Goal: Task Accomplishment & Management: Manage account settings

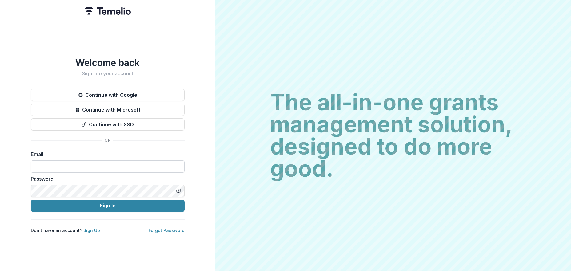
click at [66, 164] on input at bounding box center [108, 167] width 154 height 12
type input "**********"
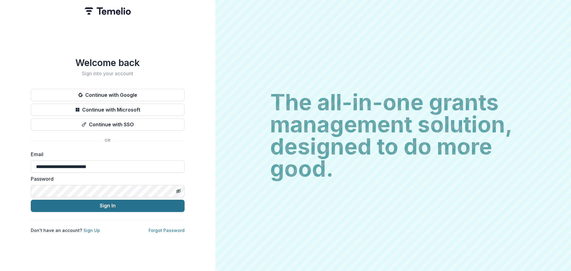
click at [129, 204] on button "Sign In" at bounding box center [108, 206] width 154 height 12
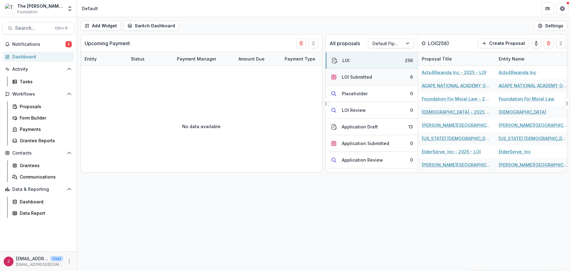
click at [367, 78] on div "LOI Submitted" at bounding box center [357, 77] width 30 height 6
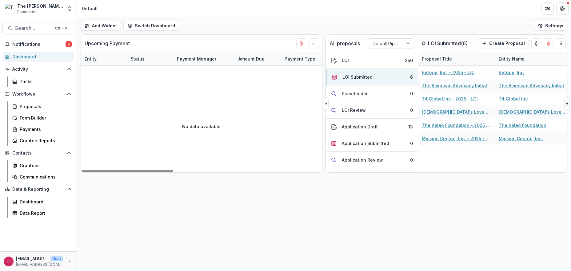
click at [411, 43] on div at bounding box center [408, 43] width 11 height 9
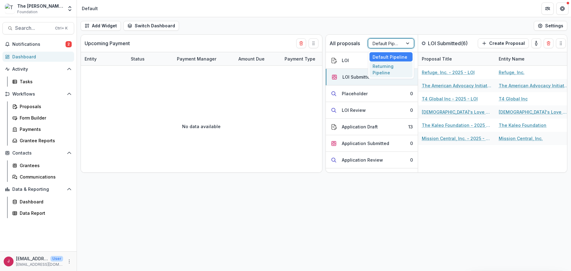
click at [394, 70] on div "Returning Pipeline" at bounding box center [390, 70] width 43 height 16
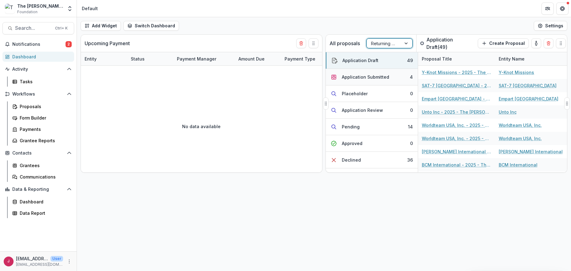
click at [372, 78] on div "Application Submitted" at bounding box center [365, 77] width 47 height 6
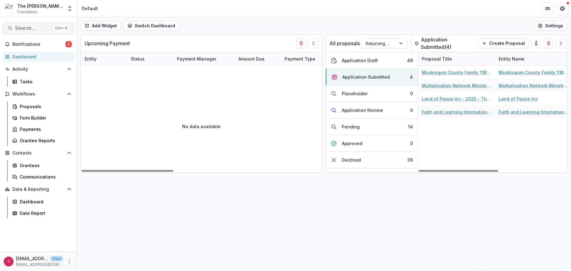
click at [38, 26] on span "Search..." at bounding box center [33, 28] width 36 height 6
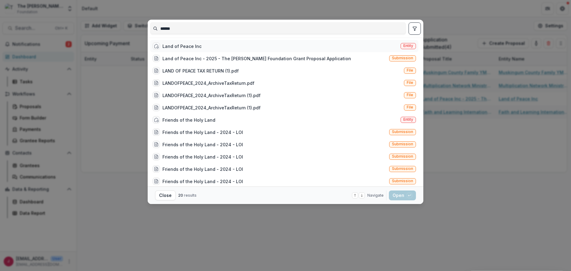
type input "******"
click at [189, 47] on div "Land of Peace Inc" at bounding box center [181, 46] width 39 height 6
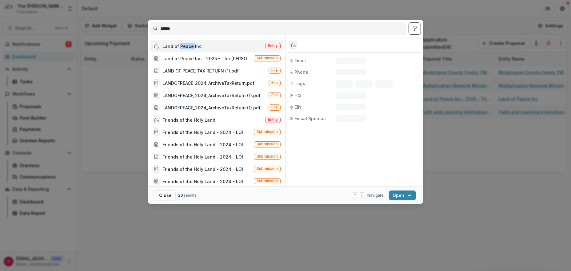
click at [189, 47] on div "Land of Peace Inc" at bounding box center [181, 46] width 39 height 6
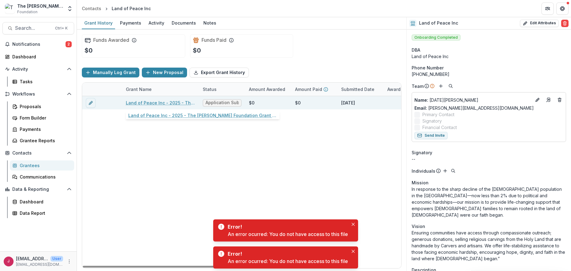
click at [160, 102] on link "Land of Peace Inc - 2025 - The Bolick Foundation Grant Proposal Application" at bounding box center [161, 103] width 70 height 6
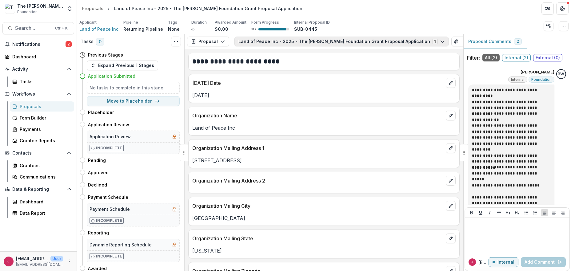
click at [441, 41] on polyline "button" at bounding box center [442, 42] width 3 height 2
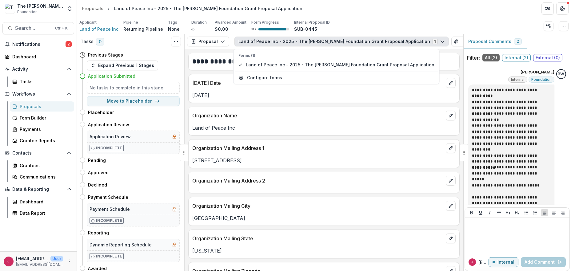
click at [440, 42] on icon "button" at bounding box center [442, 41] width 5 height 5
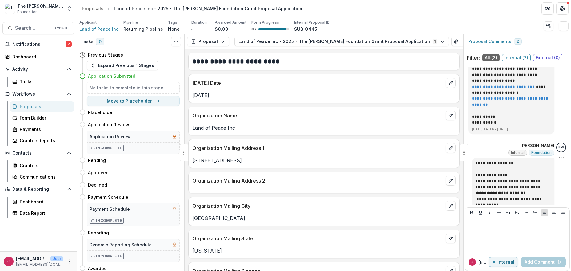
scroll to position [164, 0]
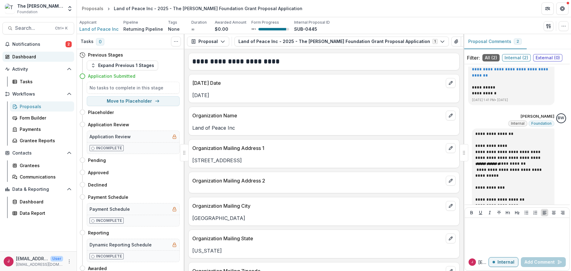
click at [35, 56] on div "Dashboard" at bounding box center [40, 57] width 57 height 6
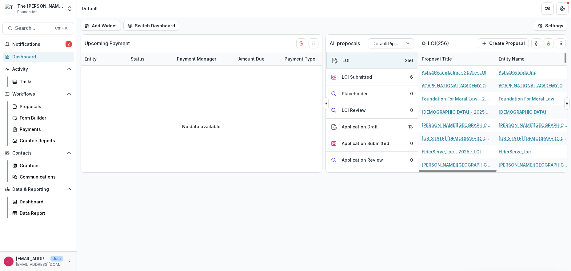
click at [408, 43] on div at bounding box center [408, 43] width 11 height 9
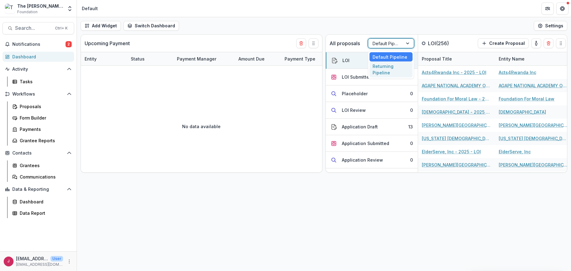
click at [381, 73] on div "Returning Pipeline" at bounding box center [390, 70] width 43 height 16
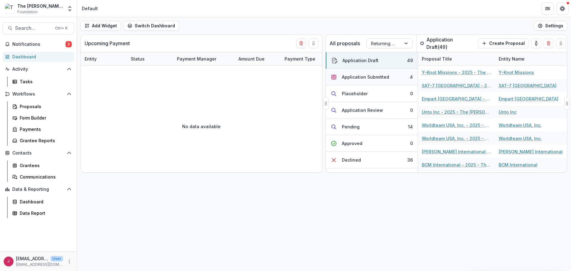
click at [381, 76] on div "Application Submitted" at bounding box center [365, 77] width 47 height 6
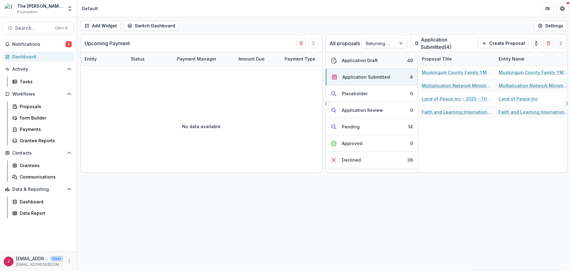
click at [381, 62] on button "Application Draft 49" at bounding box center [372, 60] width 92 height 17
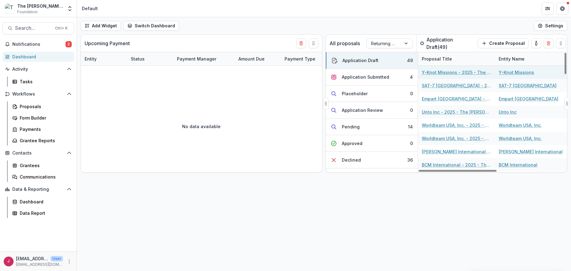
click at [463, 73] on link "Y-Knot Missions - 2025 - The [PERSON_NAME] Foundation Grant Proposal Application" at bounding box center [457, 72] width 70 height 6
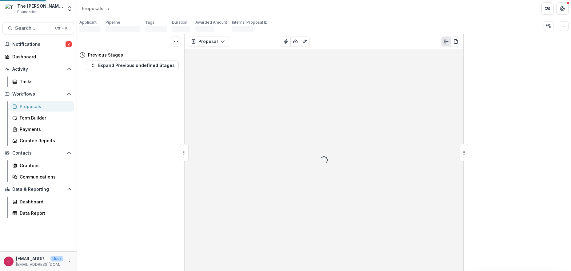
click at [463, 73] on div "Loading..." at bounding box center [324, 160] width 279 height 222
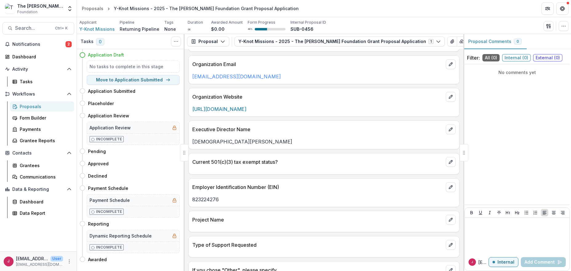
scroll to position [369, 0]
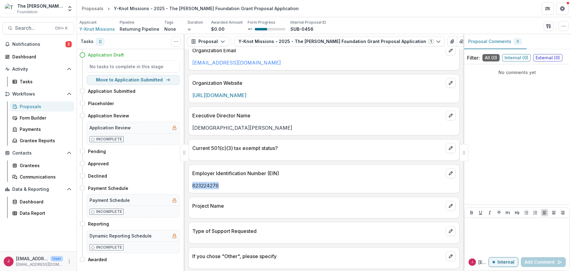
drag, startPoint x: 224, startPoint y: 183, endPoint x: 191, endPoint y: 184, distance: 32.9
click at [191, 184] on div "823224276" at bounding box center [324, 185] width 271 height 7
copy p "823224276"
click at [60, 233] on div "Notifications 2 Dashboard Activity Tasks Workflows Proposals Form Builder Payme…" at bounding box center [38, 145] width 77 height 212
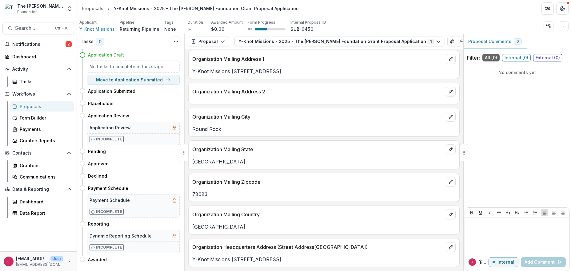
scroll to position [0, 0]
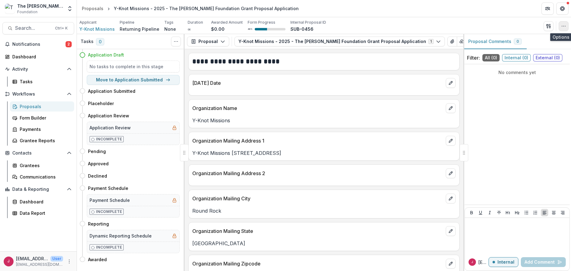
click at [563, 24] on icon "button" at bounding box center [563, 26] width 5 height 5
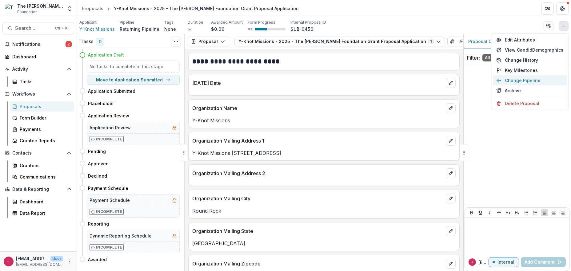
click at [531, 81] on button "Change Pipeline" at bounding box center [530, 80] width 74 height 10
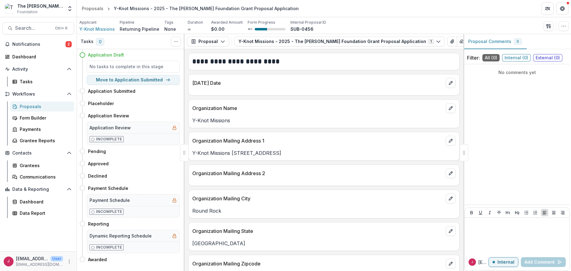
select select "**********"
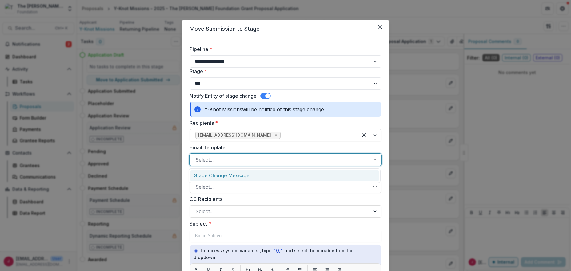
click at [227, 159] on div at bounding box center [279, 160] width 169 height 9
drag, startPoint x: 224, startPoint y: 175, endPoint x: 302, endPoint y: 187, distance: 79.0
click at [226, 175] on div "Stage Change Message" at bounding box center [284, 175] width 189 height 11
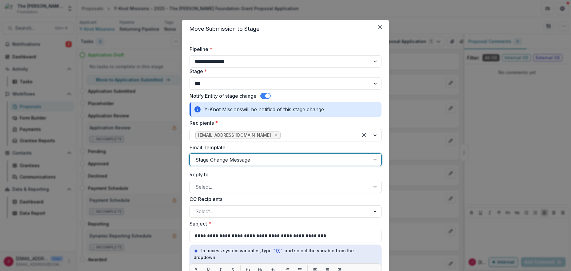
click at [220, 186] on div at bounding box center [279, 187] width 169 height 9
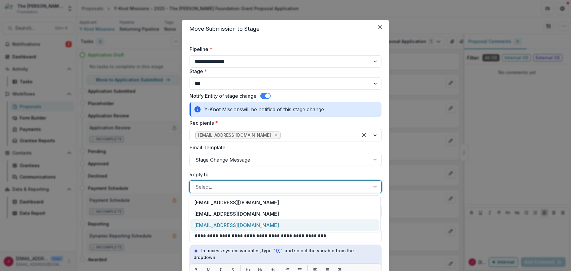
drag, startPoint x: 226, startPoint y: 225, endPoint x: 360, endPoint y: 197, distance: 137.0
click at [226, 225] on div "bwhite@bolickfoundation.org" at bounding box center [284, 225] width 189 height 11
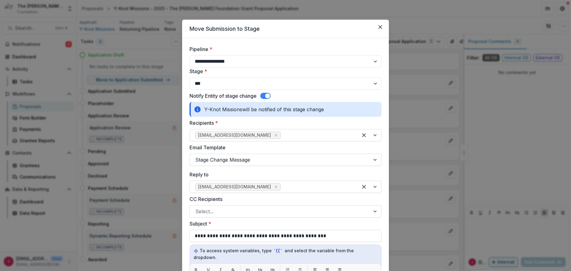
click at [268, 96] on span at bounding box center [267, 96] width 5 height 5
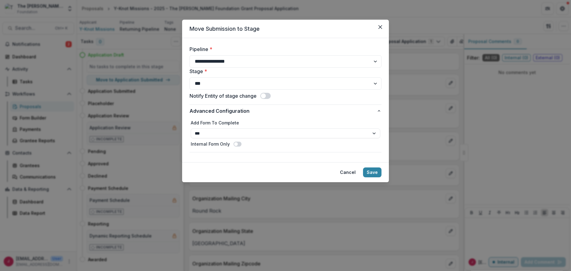
drag, startPoint x: 371, startPoint y: 174, endPoint x: 393, endPoint y: 165, distance: 23.3
click at [371, 174] on button "Save" at bounding box center [372, 173] width 18 height 10
select select "**********"
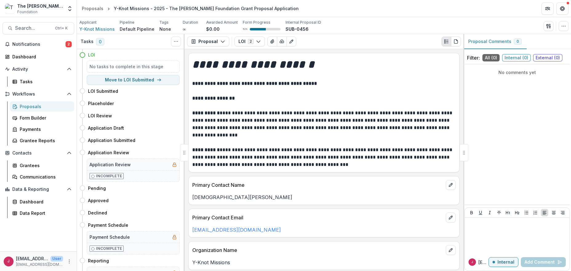
drag, startPoint x: 35, startPoint y: 45, endPoint x: 99, endPoint y: 50, distance: 64.5
click at [35, 45] on span "Notifications" at bounding box center [38, 44] width 53 height 5
click at [25, 57] on div "Dashboard" at bounding box center [40, 57] width 57 height 6
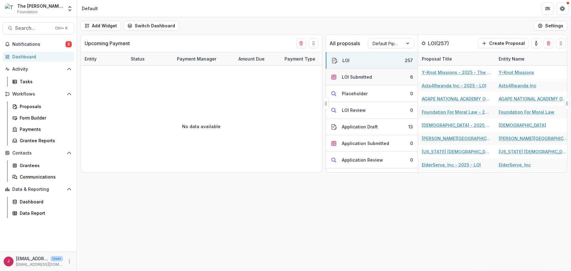
click at [361, 78] on div "LOI Submitted" at bounding box center [357, 77] width 30 height 6
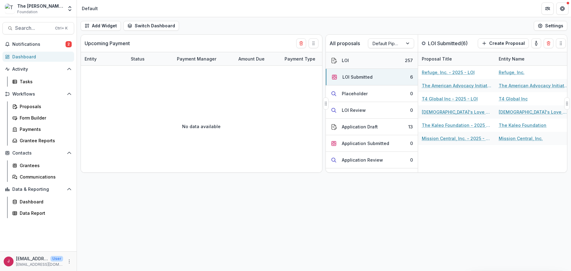
click at [361, 62] on button "LOI 257" at bounding box center [372, 60] width 92 height 17
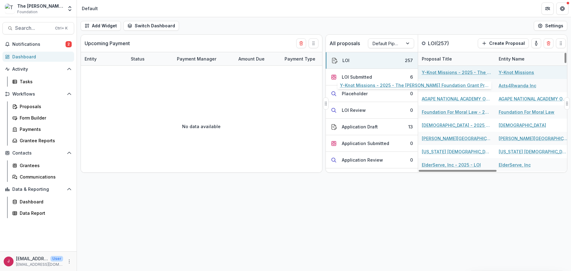
click at [434, 72] on link "Y-Knot Missions - 2025 - The [PERSON_NAME] Foundation Grant Proposal Application" at bounding box center [457, 72] width 70 height 6
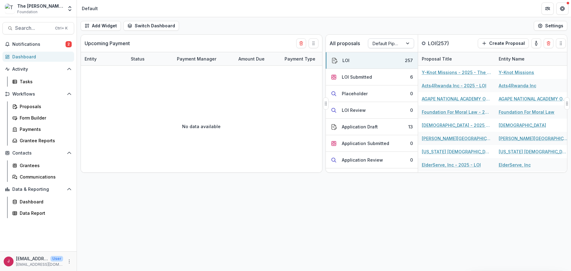
click at [409, 40] on div at bounding box center [408, 43] width 11 height 9
click at [388, 72] on div "Returning Pipeline" at bounding box center [390, 70] width 43 height 16
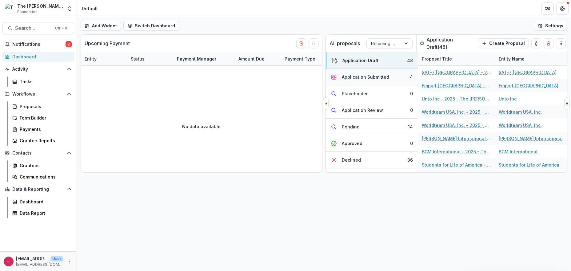
click at [377, 80] on div "Application Submitted" at bounding box center [365, 77] width 47 height 6
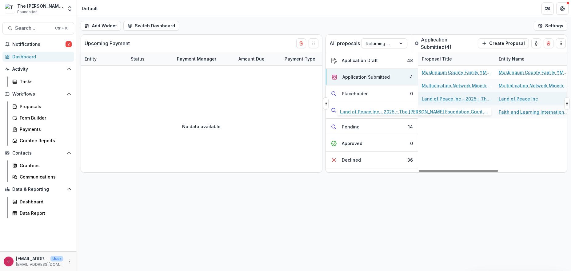
click at [461, 98] on link "Land of Peace Inc - 2025 - The [PERSON_NAME] Foundation Grant Proposal Applicat…" at bounding box center [457, 99] width 70 height 6
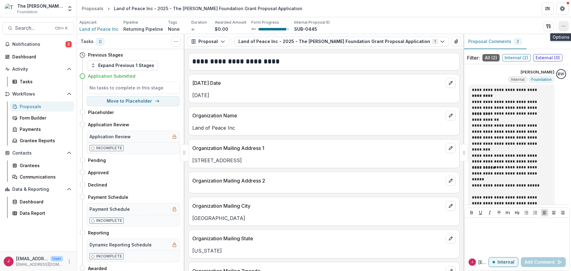
click at [563, 25] on icon "button" at bounding box center [563, 26] width 5 height 5
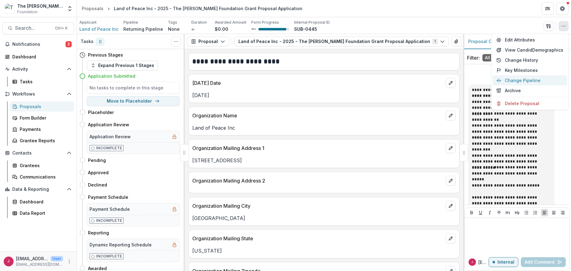
click at [527, 78] on button "Change Pipeline" at bounding box center [530, 80] width 74 height 10
select select "**********"
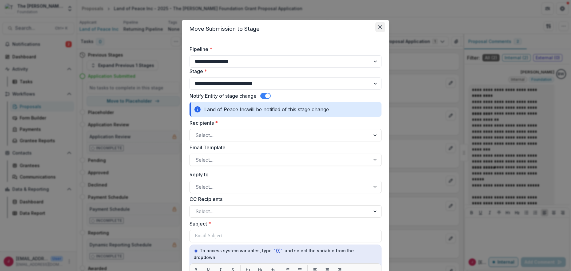
click at [378, 27] on icon "Close" at bounding box center [380, 27] width 4 height 4
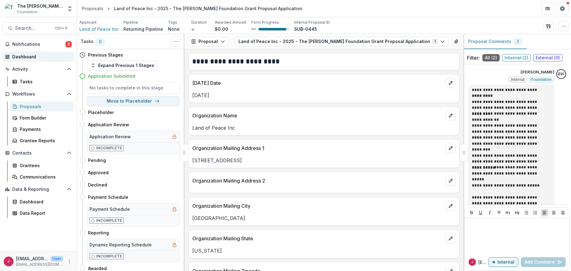
click at [25, 57] on div "Dashboard" at bounding box center [40, 57] width 57 height 6
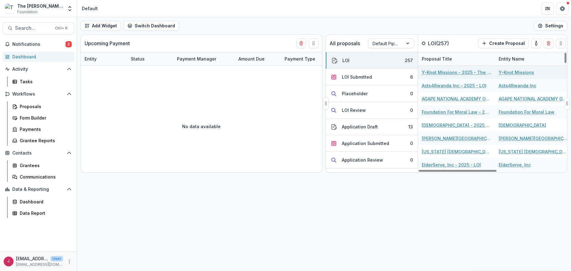
click at [454, 70] on link "Y-Knot Missions - 2025 - The [PERSON_NAME] Foundation Grant Proposal Application" at bounding box center [457, 72] width 70 height 6
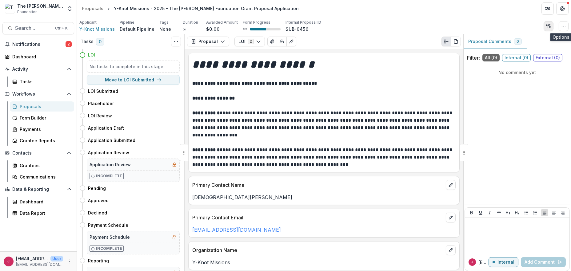
drag, startPoint x: 564, startPoint y: 25, endPoint x: 546, endPoint y: 24, distance: 17.6
click at [564, 25] on icon "button" at bounding box center [563, 26] width 5 height 5
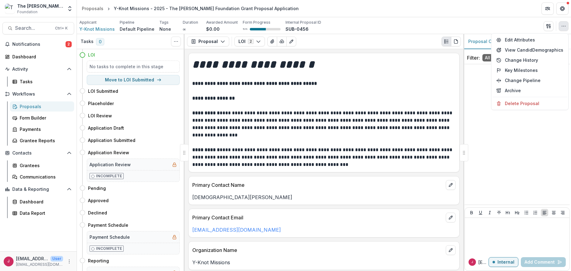
click at [81, 55] on icon at bounding box center [82, 55] width 6 height 6
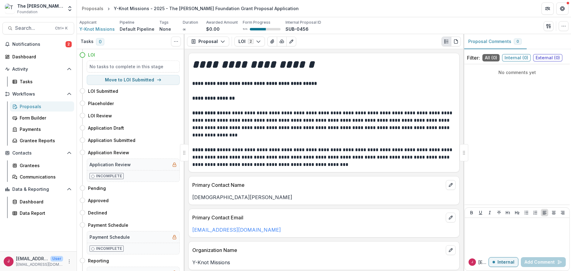
click at [82, 55] on icon at bounding box center [82, 55] width 6 height 6
click at [103, 28] on span "Y-Knot Missions" at bounding box center [96, 29] width 35 height 6
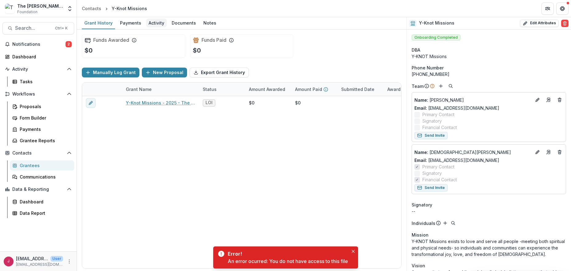
click at [160, 24] on div "Activity" at bounding box center [156, 22] width 21 height 9
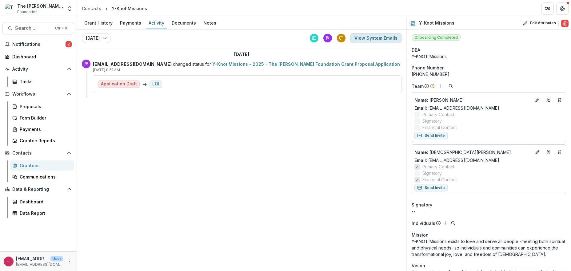
click at [378, 39] on button "View System Emails" at bounding box center [375, 38] width 51 height 10
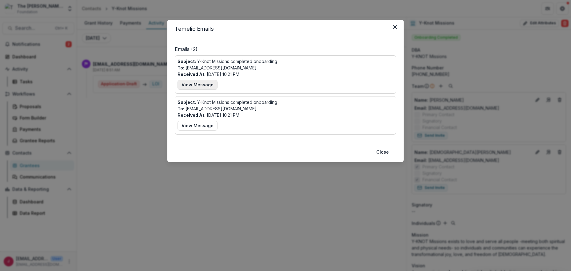
click at [197, 86] on button "View Message" at bounding box center [197, 85] width 40 height 10
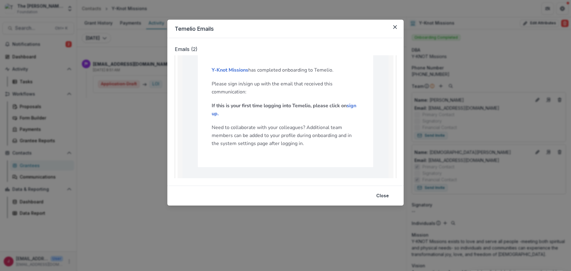
scroll to position [41, 0]
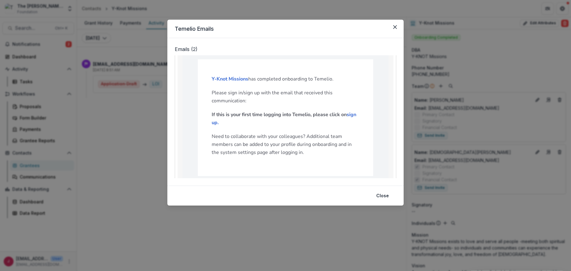
click at [389, 27] on header "Temelio Emails" at bounding box center [285, 29] width 236 height 18
click at [393, 25] on button "Close" at bounding box center [395, 27] width 10 height 10
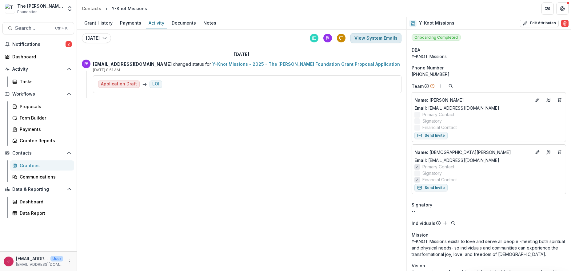
click at [360, 36] on button "View System Emails" at bounding box center [375, 38] width 51 height 10
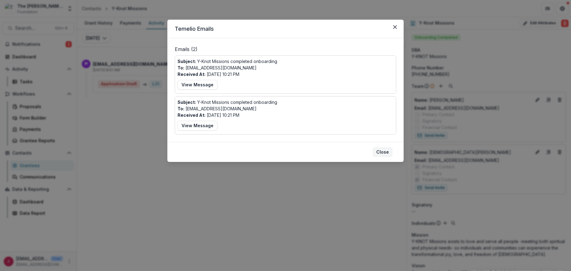
click at [385, 151] on button "Close" at bounding box center [383, 152] width 20 height 10
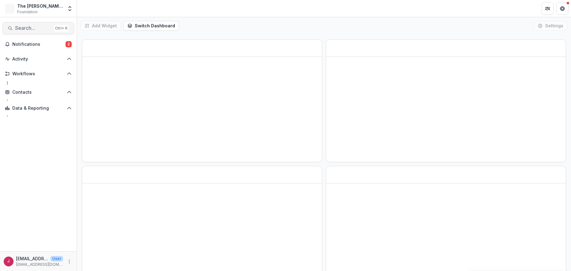
click at [18, 29] on span "Search..." at bounding box center [33, 28] width 36 height 6
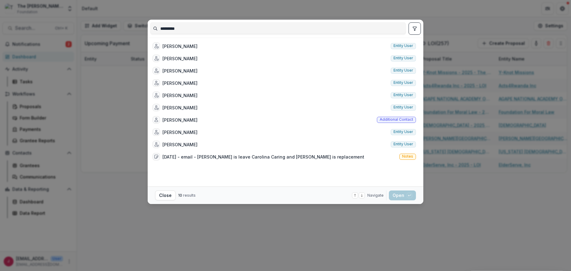
type input "*********"
click at [404, 46] on span "Entity user" at bounding box center [403, 46] width 20 height 4
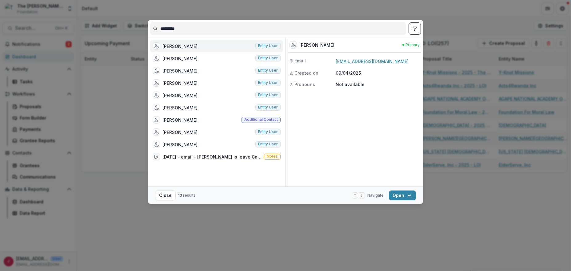
click at [185, 46] on div "Ben Foley Entity user" at bounding box center [216, 46] width 133 height 12
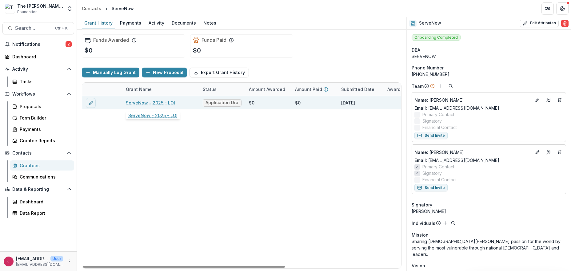
click at [155, 102] on link "ServeNow - 2025 - LOI" at bounding box center [150, 103] width 49 height 6
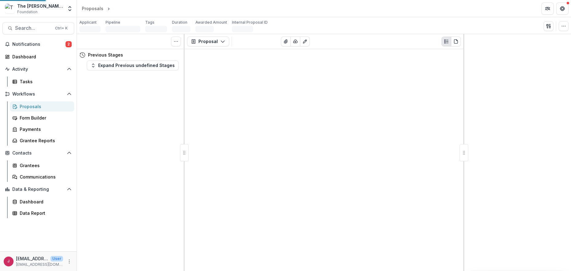
click at [155, 102] on div "Tasks 0 Show Cancelled Tasks Previous Stages Expand Previous undefined Stages" at bounding box center [131, 152] width 108 height 237
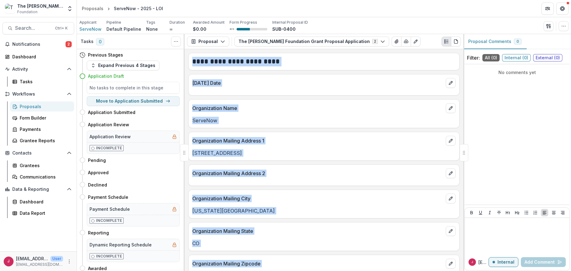
click at [401, 152] on p "5142 N Academy Blvd # 153" at bounding box center [323, 153] width 263 height 7
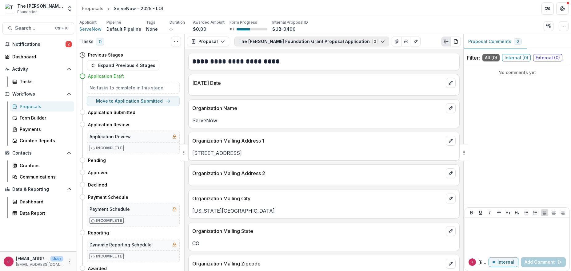
click at [380, 40] on icon "button" at bounding box center [382, 41] width 5 height 5
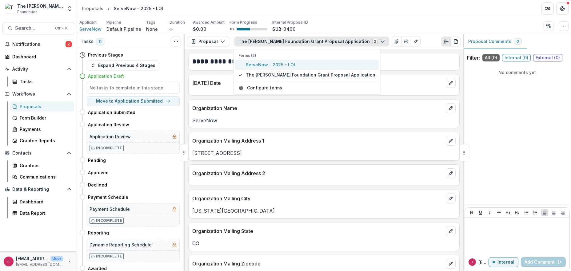
click at [286, 64] on span "ServeNow - 2025 - LOI" at bounding box center [311, 65] width 130 height 6
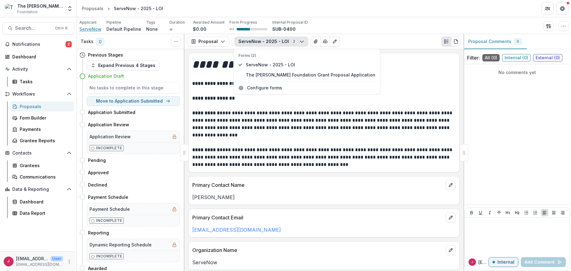
click at [94, 30] on span "ServeNow" at bounding box center [90, 29] width 22 height 6
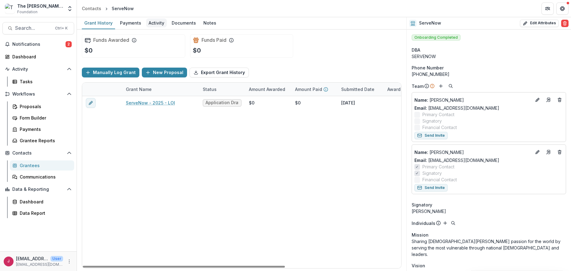
click at [154, 23] on div "Activity" at bounding box center [156, 22] width 21 height 9
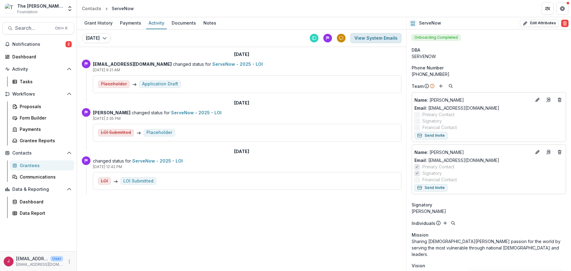
click at [377, 38] on button "View System Emails" at bounding box center [375, 38] width 51 height 10
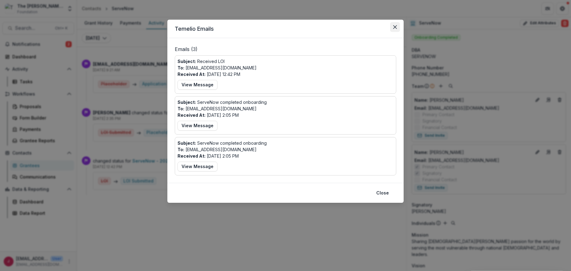
click at [392, 26] on button "Close" at bounding box center [395, 27] width 10 height 10
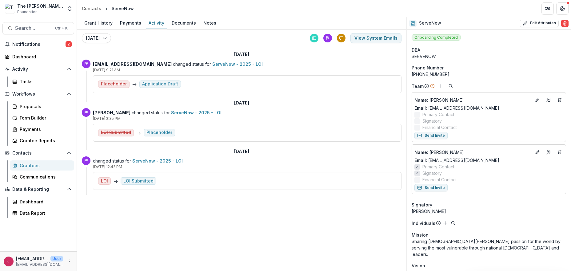
click at [151, 84] on div "Application Draft" at bounding box center [160, 84] width 36 height 5
click at [362, 38] on button "View System Emails" at bounding box center [375, 38] width 51 height 10
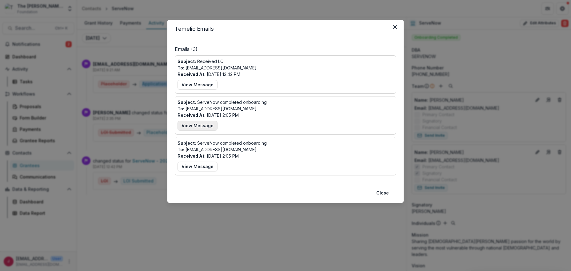
click at [202, 126] on button "View Message" at bounding box center [197, 126] width 40 height 10
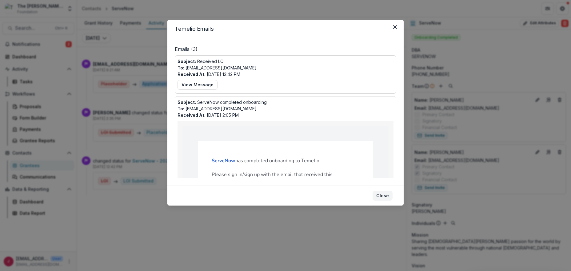
click at [387, 196] on button "Close" at bounding box center [383, 196] width 20 height 10
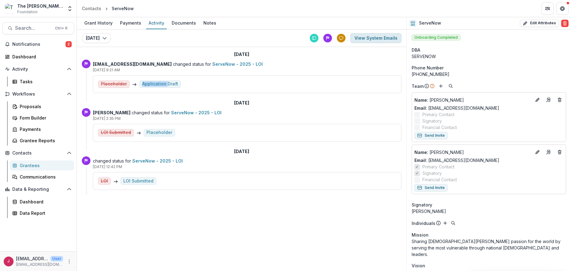
click at [368, 35] on button "View System Emails" at bounding box center [375, 38] width 51 height 10
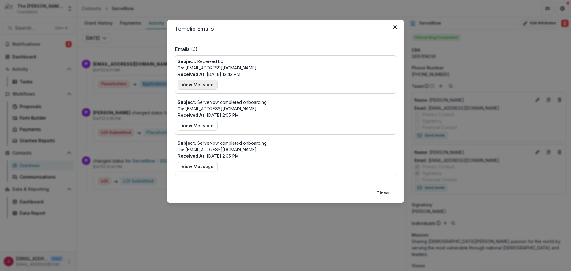
click at [205, 83] on button "View Message" at bounding box center [197, 85] width 40 height 10
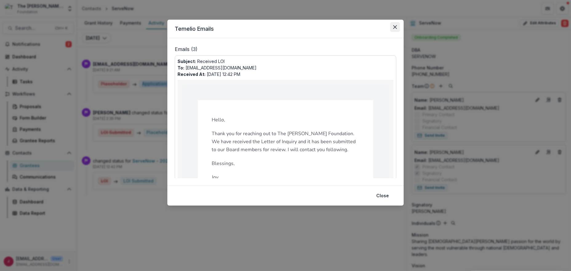
click at [397, 26] on button "Close" at bounding box center [395, 27] width 10 height 10
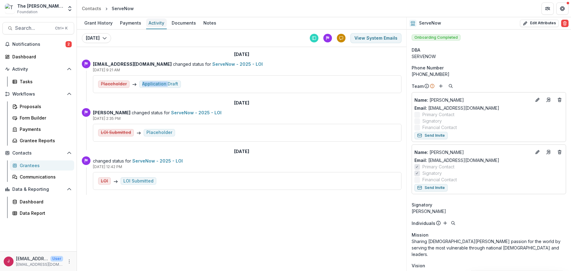
click at [157, 23] on div "Activity" at bounding box center [156, 22] width 21 height 9
click at [154, 23] on div "Activity" at bounding box center [156, 22] width 21 height 9
click at [180, 23] on div "Documents" at bounding box center [183, 22] width 29 height 9
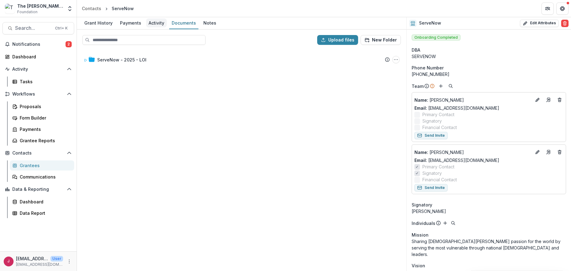
click at [155, 22] on div "Activity" at bounding box center [156, 22] width 21 height 9
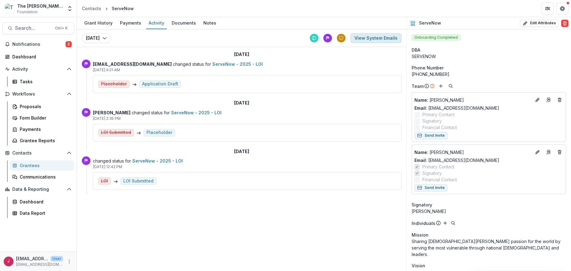
click at [387, 40] on button "View System Emails" at bounding box center [375, 38] width 51 height 10
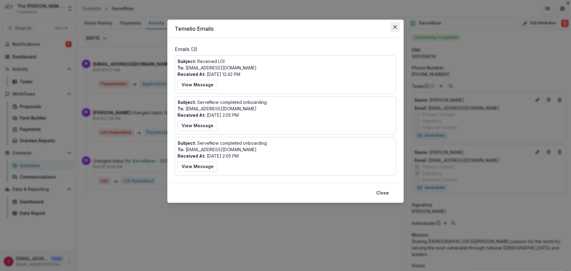
click at [394, 26] on icon "Close" at bounding box center [395, 27] width 4 height 4
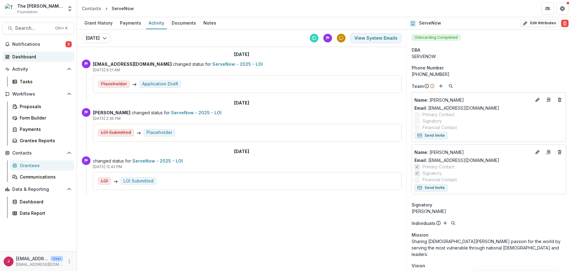
drag, startPoint x: 27, startPoint y: 56, endPoint x: 49, endPoint y: 55, distance: 21.6
click at [28, 56] on div "Dashboard" at bounding box center [40, 57] width 57 height 6
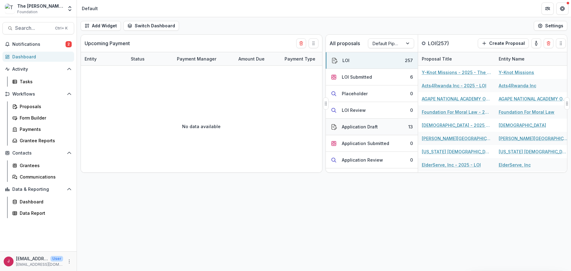
click at [359, 126] on div "Application Draft" at bounding box center [360, 127] width 36 height 6
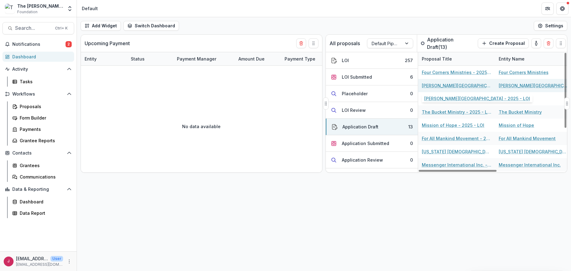
click at [430, 84] on link "Asbury Theological Seminary - 2025 - LOI" at bounding box center [457, 85] width 70 height 6
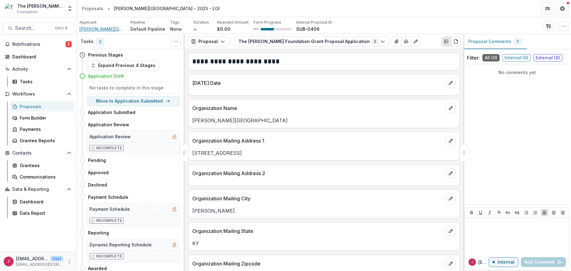
click at [106, 29] on span "Asbury Theological Seminary" at bounding box center [102, 29] width 46 height 6
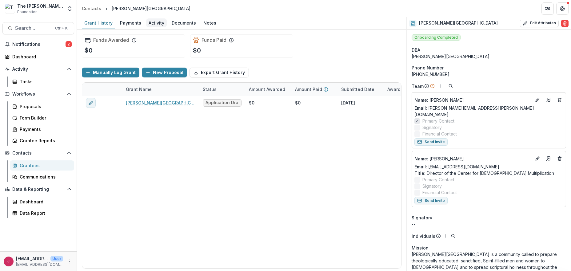
click at [158, 22] on div "Activity" at bounding box center [156, 22] width 21 height 9
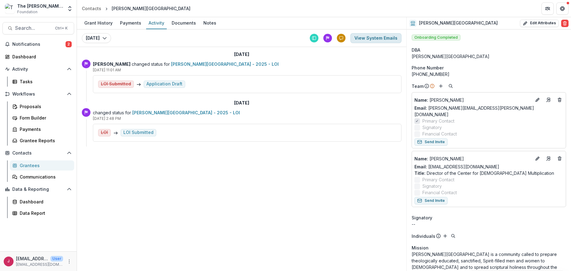
click at [365, 38] on button "View System Emails" at bounding box center [375, 38] width 51 height 10
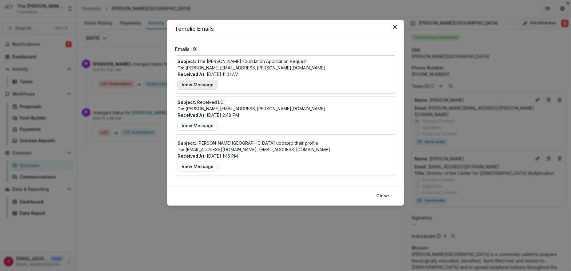
click at [193, 86] on button "View Message" at bounding box center [197, 85] width 40 height 10
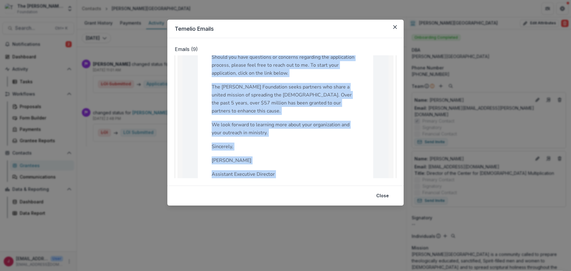
scroll to position [115, 0]
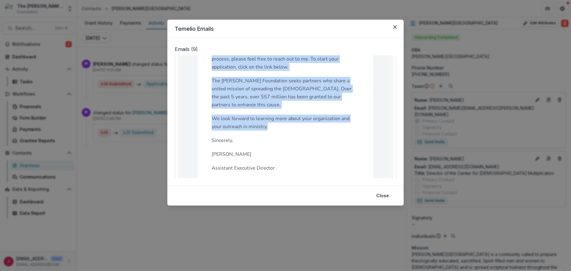
drag, startPoint x: 211, startPoint y: 120, endPoint x: 308, endPoint y: 119, distance: 97.2
click at [308, 119] on div "Congratulations on completing the first step of The Bolick Foundation. The Boli…" at bounding box center [286, 161] width 148 height 320
copy div "Congratulations on completing the first step of The Bolick Foundation. The Boli…"
click at [386, 195] on button "Close" at bounding box center [383, 196] width 20 height 10
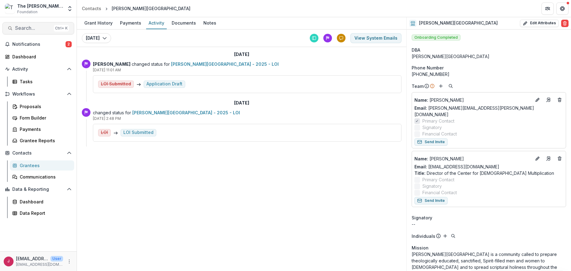
click at [30, 26] on span "Search..." at bounding box center [33, 28] width 36 height 6
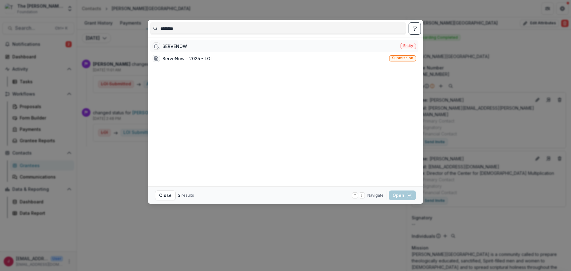
type input "********"
click at [171, 45] on div "SERVENOW" at bounding box center [174, 46] width 25 height 6
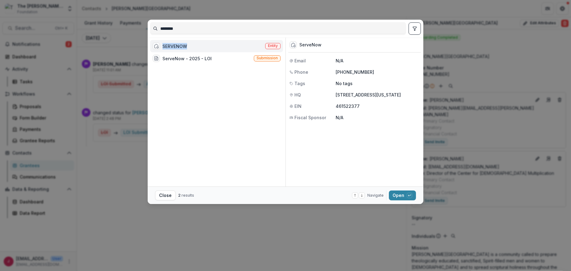
drag, startPoint x: 171, startPoint y: 45, endPoint x: 306, endPoint y: 68, distance: 137.0
click at [171, 45] on div "SERVENOW" at bounding box center [174, 46] width 25 height 6
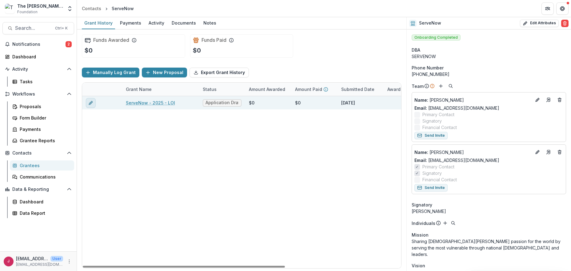
click at [91, 103] on icon "edit" at bounding box center [90, 103] width 5 height 5
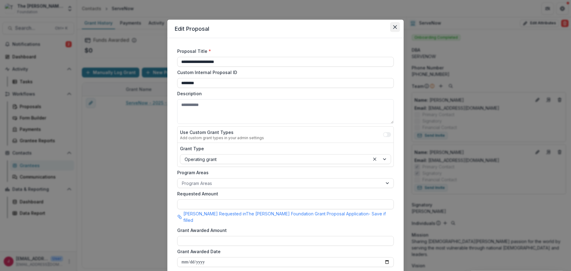
click at [394, 27] on icon "Close" at bounding box center [395, 27] width 4 height 4
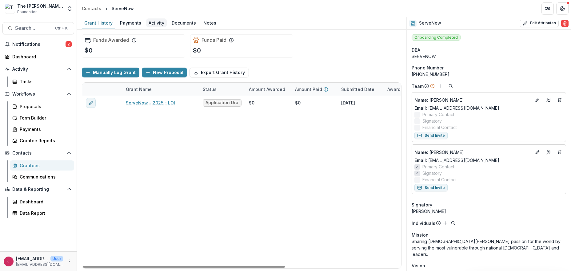
click at [158, 23] on div "Activity" at bounding box center [156, 22] width 21 height 9
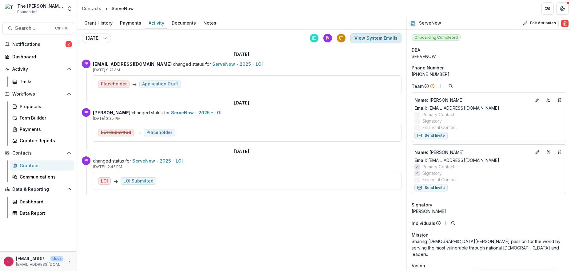
click at [371, 39] on button "View System Emails" at bounding box center [375, 38] width 51 height 10
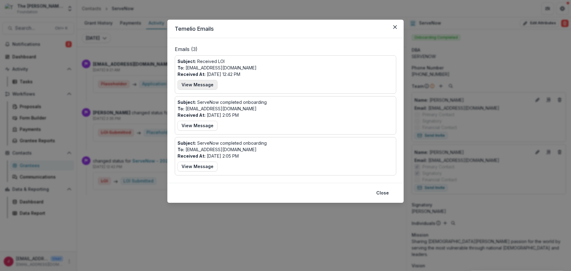
click at [189, 84] on button "View Message" at bounding box center [197, 85] width 40 height 10
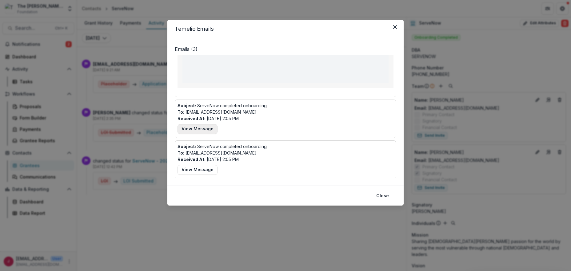
click at [199, 133] on button "View Message" at bounding box center [197, 129] width 40 height 10
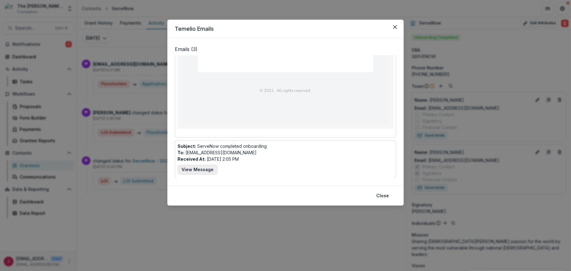
click at [187, 170] on button "View Message" at bounding box center [197, 170] width 40 height 10
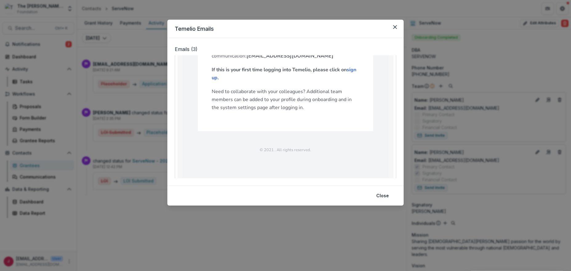
scroll to position [123, 0]
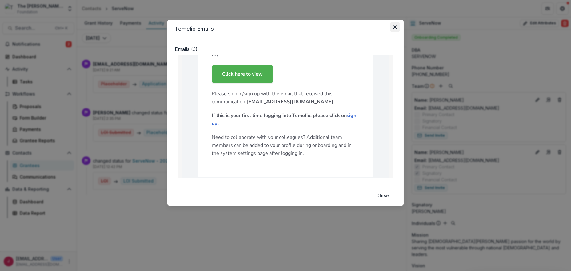
click at [398, 24] on button "Close" at bounding box center [395, 27] width 10 height 10
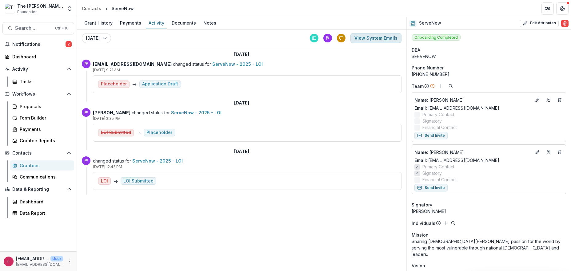
click at [374, 36] on button "View System Emails" at bounding box center [375, 38] width 51 height 10
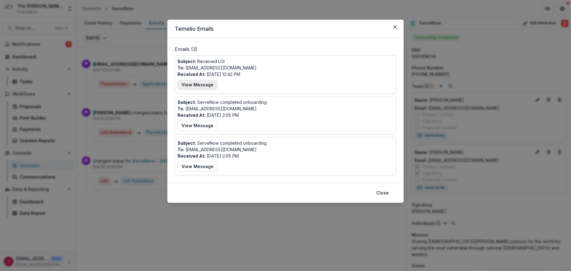
click at [188, 87] on button "View Message" at bounding box center [197, 85] width 40 height 10
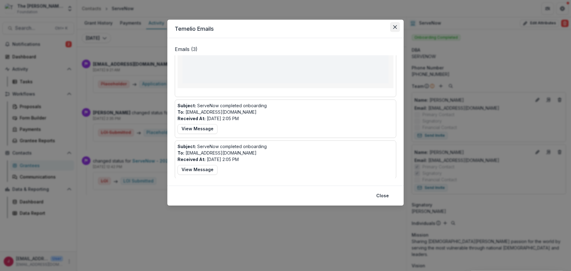
click at [394, 30] on button "Close" at bounding box center [395, 27] width 10 height 10
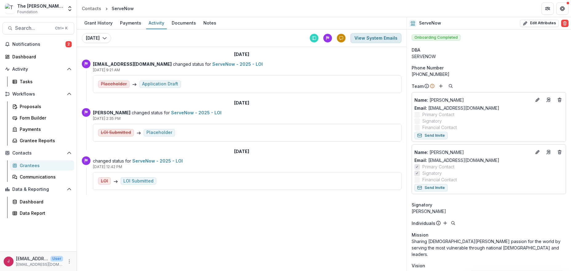
click at [380, 36] on button "View System Emails" at bounding box center [375, 38] width 51 height 10
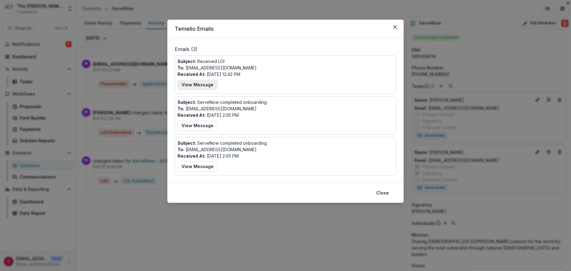
click at [201, 83] on button "View Message" at bounding box center [197, 85] width 40 height 10
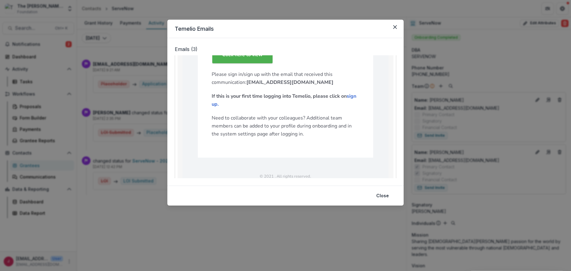
scroll to position [123, 0]
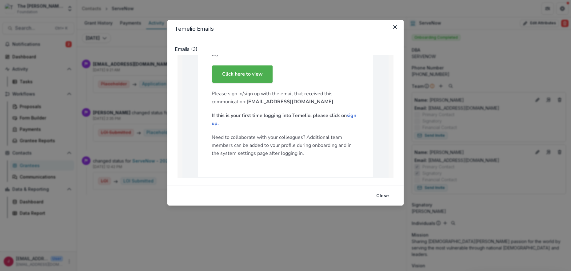
click at [397, 26] on button "Close" at bounding box center [395, 27] width 10 height 10
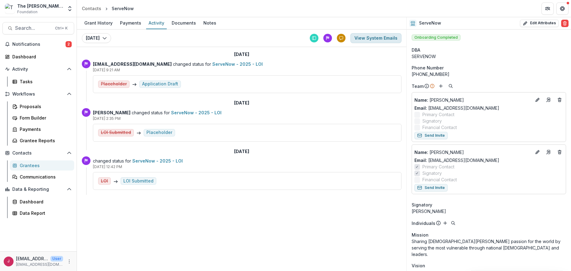
click at [381, 38] on button "View System Emails" at bounding box center [375, 38] width 51 height 10
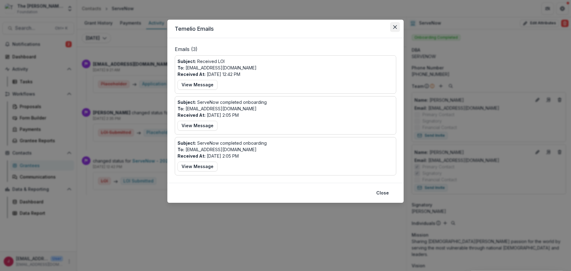
click at [395, 25] on icon "Close" at bounding box center [395, 27] width 4 height 4
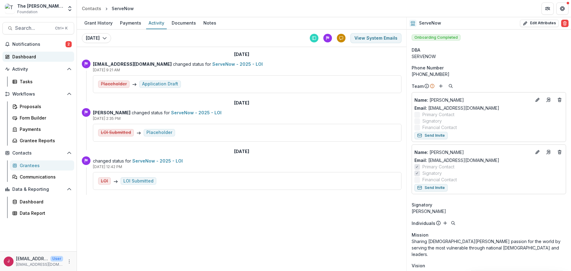
drag, startPoint x: 27, startPoint y: 57, endPoint x: 43, endPoint y: 55, distance: 16.1
click at [27, 57] on div "Dashboard" at bounding box center [40, 57] width 57 height 6
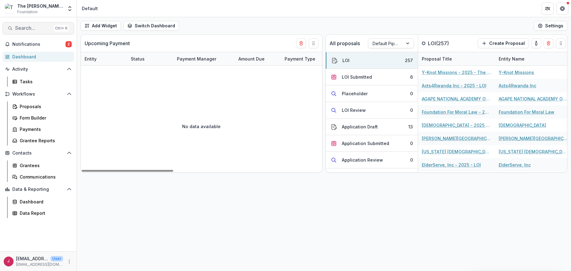
click at [41, 29] on span "Search..." at bounding box center [33, 28] width 36 height 6
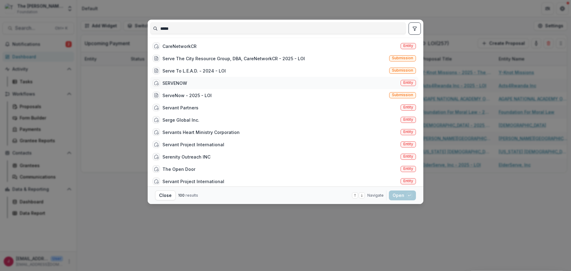
type input "*****"
click at [179, 83] on div "SERVENOW" at bounding box center [174, 83] width 25 height 6
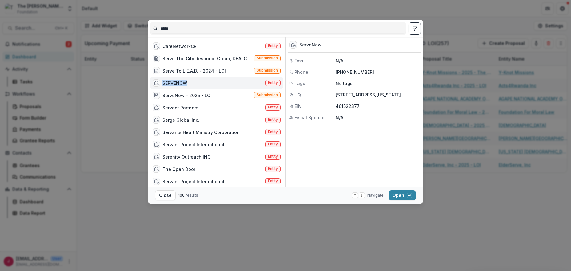
click at [179, 83] on div "SERVENOW" at bounding box center [174, 83] width 25 height 6
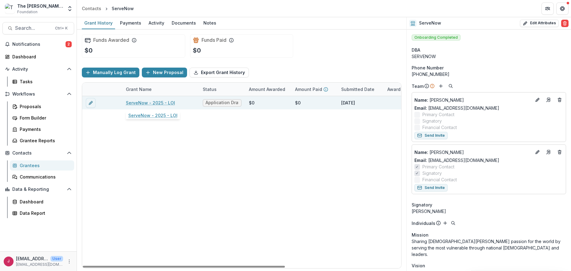
click at [131, 103] on link "ServeNow - 2025 - LOI" at bounding box center [150, 103] width 49 height 6
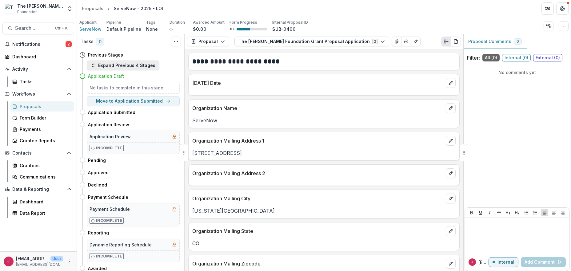
click at [116, 62] on button "Expand Previous 4 Stages" at bounding box center [123, 66] width 73 height 10
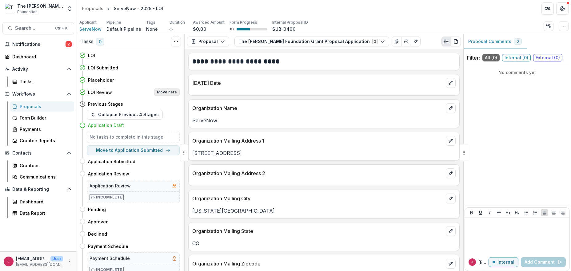
click at [162, 92] on button "Move here" at bounding box center [167, 92] width 26 height 7
select select "**********"
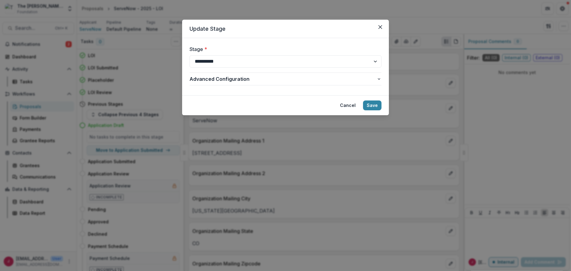
drag, startPoint x: 374, startPoint y: 107, endPoint x: 378, endPoint y: 98, distance: 9.5
click at [374, 106] on button "Save" at bounding box center [372, 106] width 18 height 10
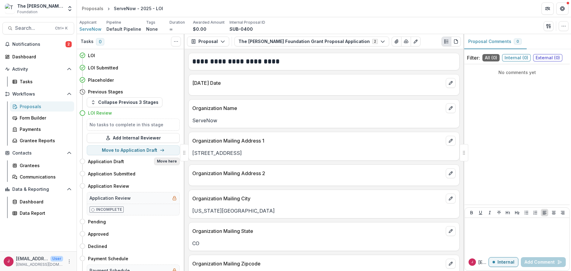
click at [165, 161] on button "Move here" at bounding box center [167, 161] width 26 height 7
select select "**********"
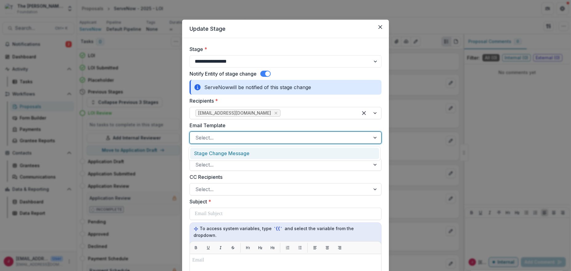
click at [211, 138] on div at bounding box center [279, 138] width 169 height 9
click at [218, 154] on div "Stage Change Message" at bounding box center [284, 153] width 189 height 11
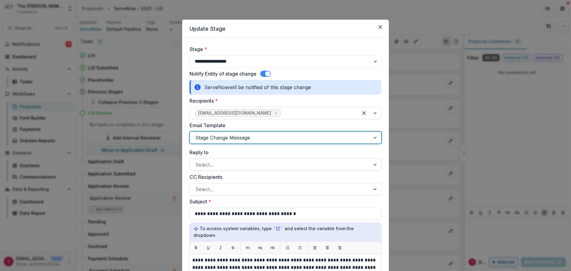
click at [218, 162] on div at bounding box center [279, 165] width 169 height 9
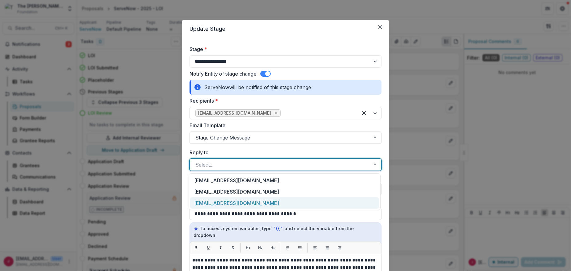
click at [223, 202] on div "[EMAIL_ADDRESS][DOMAIN_NAME]" at bounding box center [284, 202] width 189 height 11
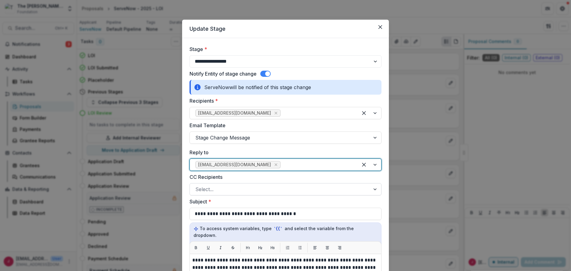
drag, startPoint x: 312, startPoint y: 190, endPoint x: 301, endPoint y: 193, distance: 11.0
click at [312, 190] on div at bounding box center [279, 189] width 169 height 9
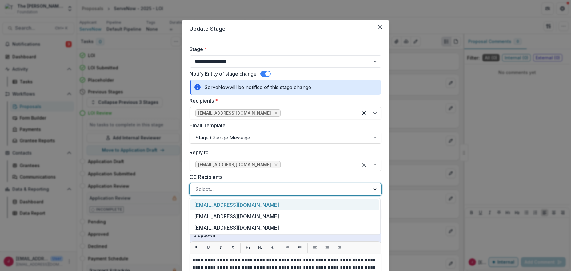
click at [227, 205] on div "[EMAIL_ADDRESS][DOMAIN_NAME]" at bounding box center [284, 205] width 189 height 11
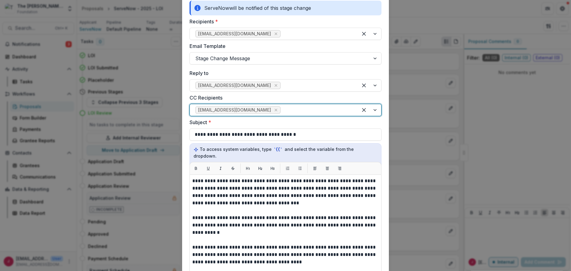
scroll to position [123, 0]
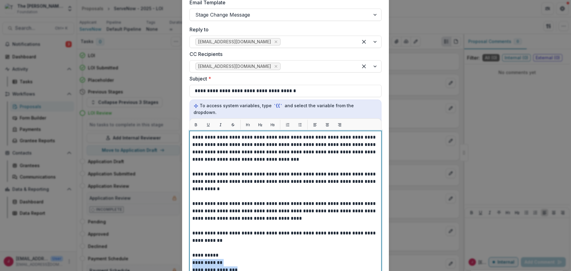
drag, startPoint x: 233, startPoint y: 262, endPoint x: 191, endPoint y: 258, distance: 41.8
click at [192, 258] on div "**********" at bounding box center [285, 222] width 186 height 177
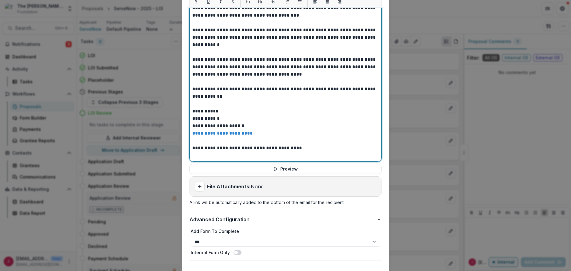
scroll to position [279, 0]
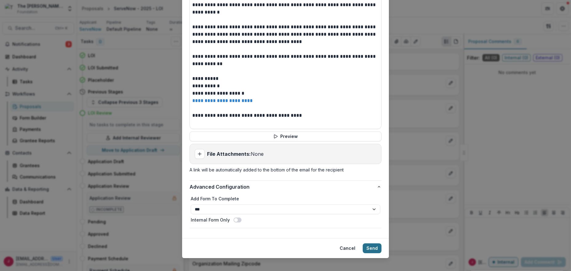
click at [370, 244] on button "Send" at bounding box center [372, 249] width 19 height 10
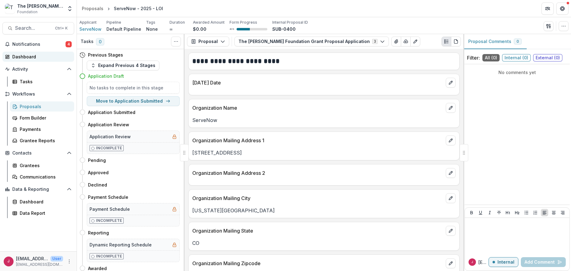
click at [33, 57] on div "Dashboard" at bounding box center [40, 57] width 57 height 6
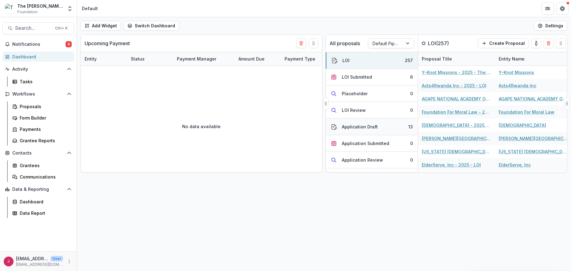
click at [368, 127] on div "Application Draft" at bounding box center [360, 127] width 36 height 6
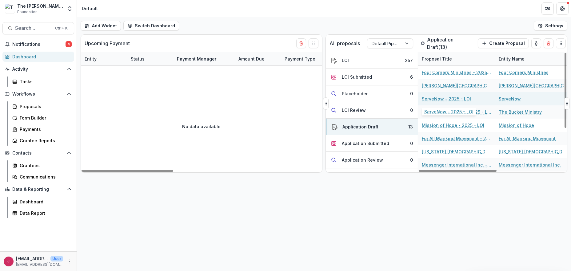
click at [448, 100] on link "ServeNow - 2025 - LOI" at bounding box center [446, 99] width 49 height 6
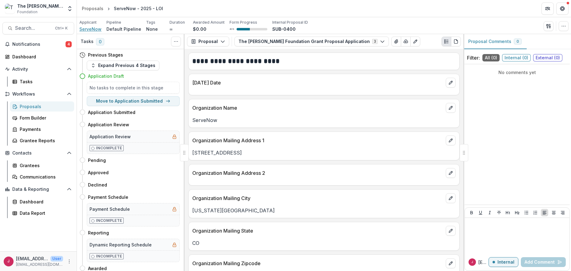
click at [85, 30] on span "ServeNow" at bounding box center [90, 29] width 22 height 6
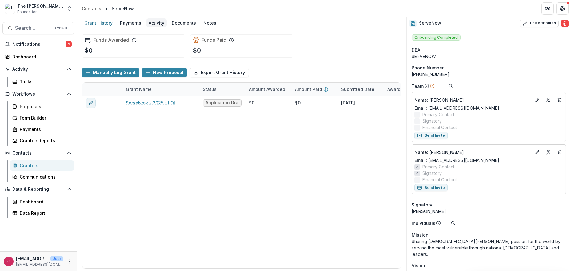
click at [153, 23] on div "Activity" at bounding box center [156, 22] width 21 height 9
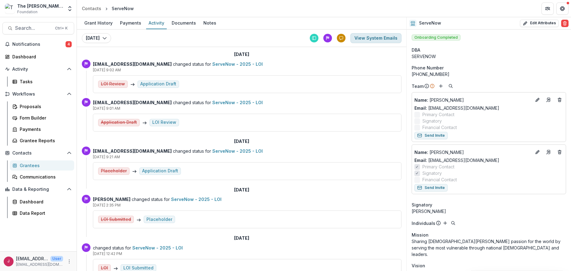
click at [369, 37] on button "View System Emails" at bounding box center [375, 38] width 51 height 10
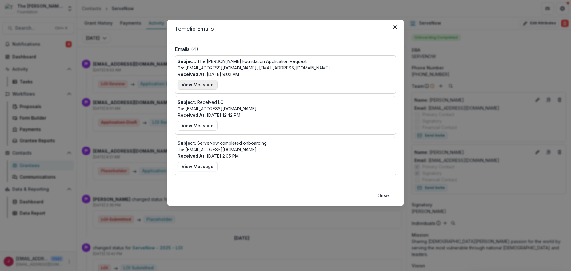
click at [189, 84] on button "View Message" at bounding box center [197, 85] width 40 height 10
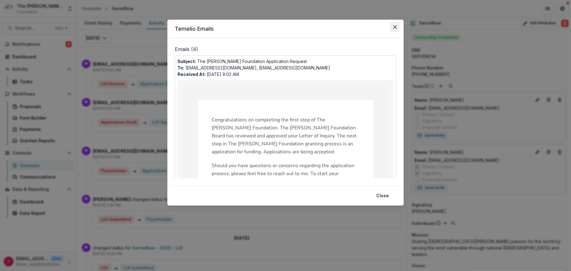
click at [397, 25] on button "Close" at bounding box center [395, 27] width 10 height 10
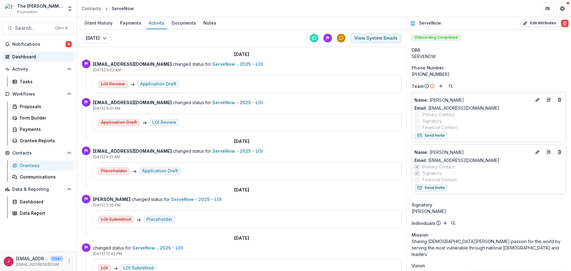
click at [22, 57] on div "Dashboard" at bounding box center [40, 57] width 57 height 6
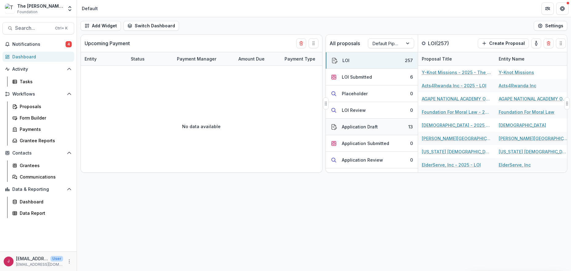
click at [367, 127] on div "Application Draft" at bounding box center [360, 127] width 36 height 6
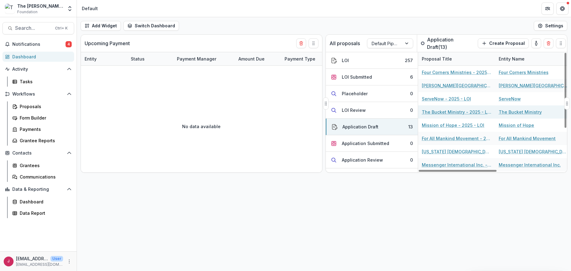
click at [432, 111] on link "The Bucket Ministry - 2025 - LOI" at bounding box center [457, 112] width 70 height 6
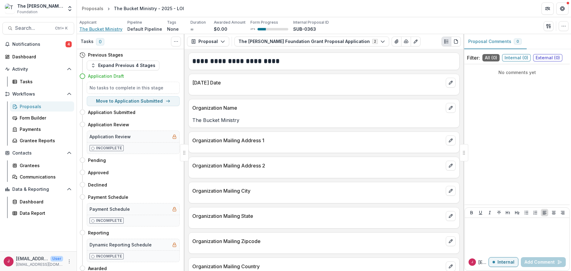
click at [108, 29] on span "The Bucket Ministry" at bounding box center [100, 29] width 43 height 6
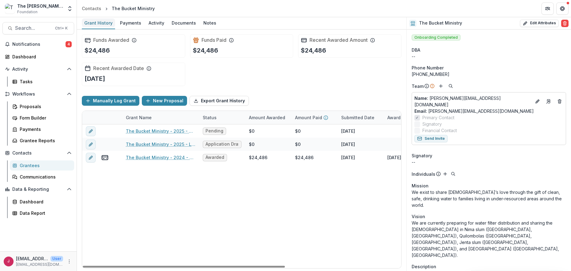
drag, startPoint x: 97, startPoint y: 24, endPoint x: 110, endPoint y: 27, distance: 13.9
click at [97, 24] on div "Grant History" at bounding box center [98, 22] width 33 height 9
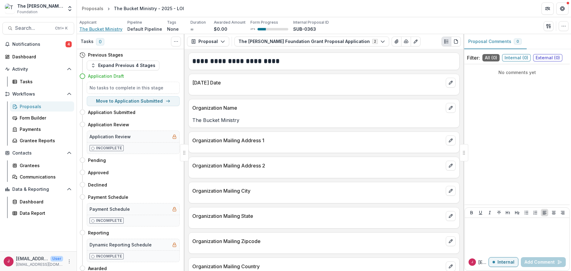
click at [104, 27] on span "The Bucket Ministry" at bounding box center [100, 29] width 43 height 6
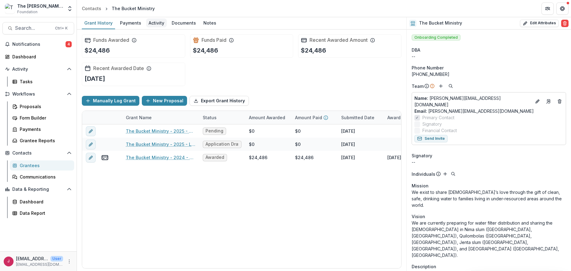
click at [152, 23] on div "Activity" at bounding box center [156, 22] width 21 height 9
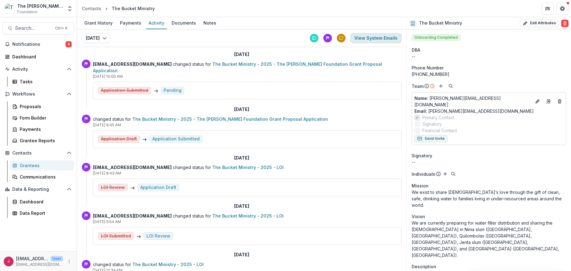
click at [394, 38] on button "View System Emails" at bounding box center [375, 38] width 51 height 10
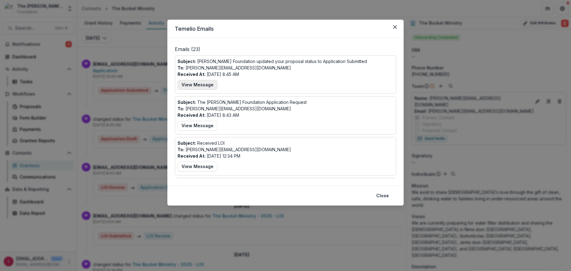
click at [202, 84] on button "View Message" at bounding box center [197, 85] width 40 height 10
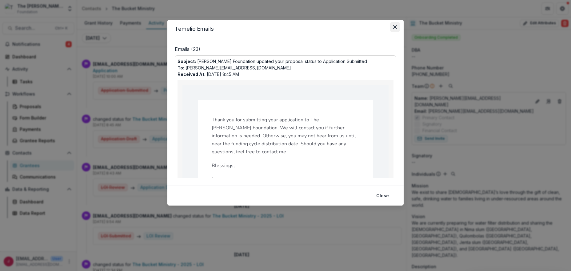
click at [395, 25] on button "Close" at bounding box center [395, 27] width 10 height 10
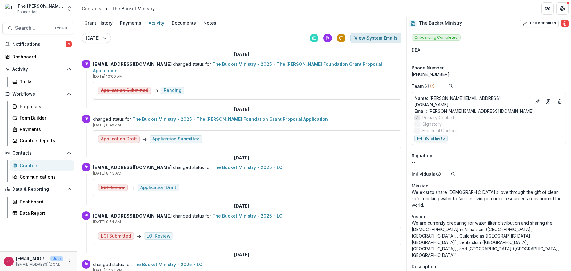
click at [385, 36] on button "View System Emails" at bounding box center [375, 38] width 51 height 10
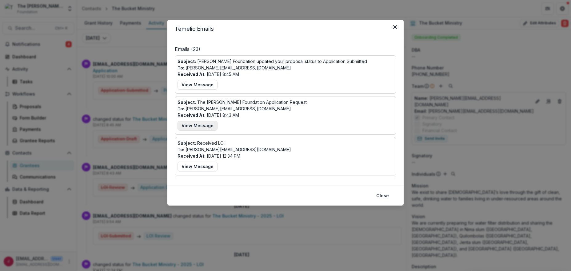
click at [203, 126] on button "View Message" at bounding box center [197, 126] width 40 height 10
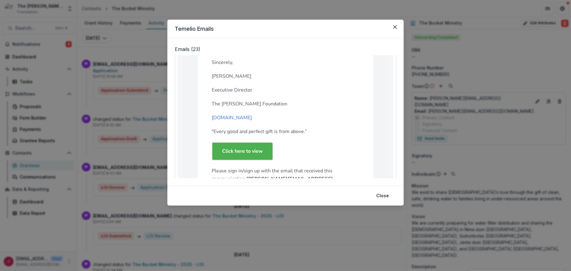
scroll to position [287, 0]
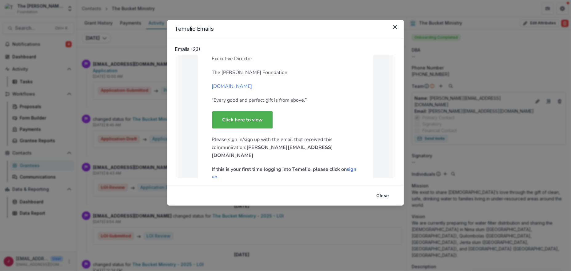
drag, startPoint x: 395, startPoint y: 26, endPoint x: 51, endPoint y: 63, distance: 346.3
click at [387, 28] on section "Temelio Emails Emails ( 23 ) Subject: Bolick Foundation updated your proposal s…" at bounding box center [285, 113] width 236 height 186
click at [395, 25] on button "Close" at bounding box center [395, 27] width 10 height 10
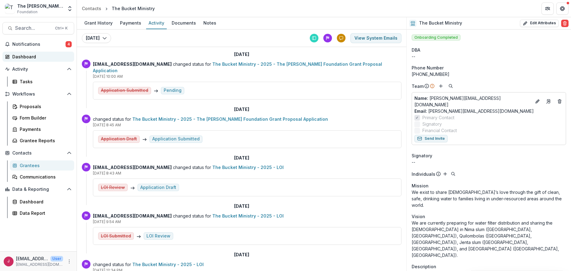
click at [15, 56] on div "Dashboard" at bounding box center [40, 57] width 57 height 6
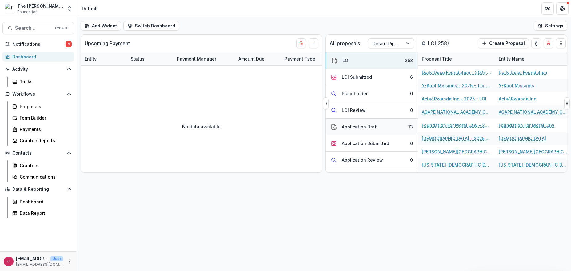
click at [368, 129] on div "Application Draft" at bounding box center [360, 127] width 36 height 6
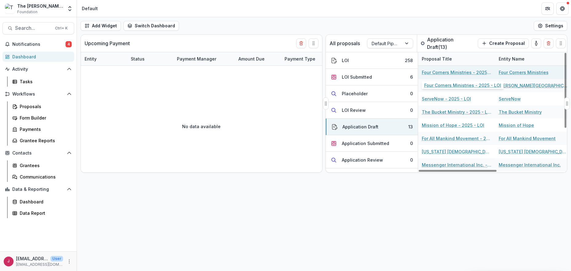
click at [437, 71] on link "Four Corners Ministries - 2025 - LOI" at bounding box center [457, 72] width 70 height 6
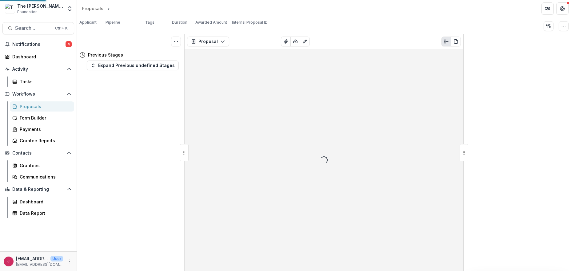
click at [437, 71] on div "Loading..." at bounding box center [324, 160] width 279 height 222
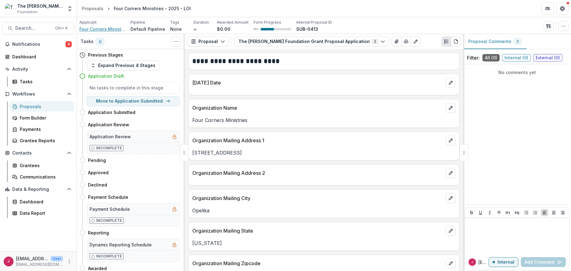
click at [93, 30] on span "Four Corners Ministries" at bounding box center [102, 29] width 46 height 6
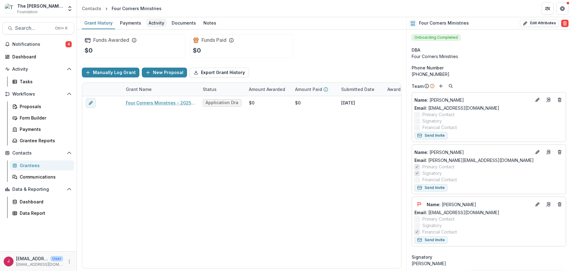
click at [155, 24] on div "Activity" at bounding box center [156, 22] width 21 height 9
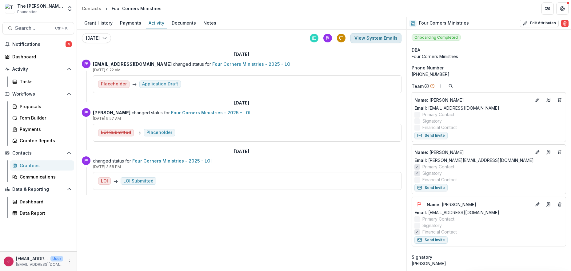
click at [360, 36] on button "View System Emails" at bounding box center [375, 38] width 51 height 10
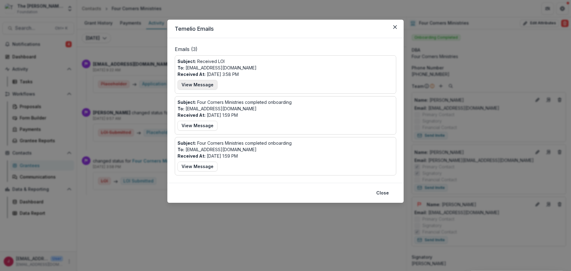
click at [203, 84] on button "View Message" at bounding box center [197, 85] width 40 height 10
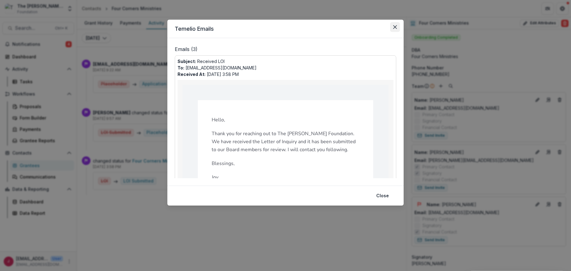
click at [394, 28] on icon "Close" at bounding box center [395, 27] width 4 height 4
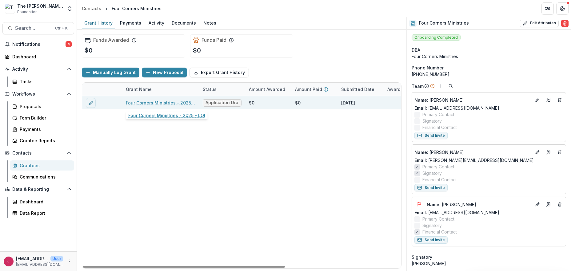
click at [160, 102] on link "Four Corners Ministries - 2025 - LOI" at bounding box center [161, 103] width 70 height 6
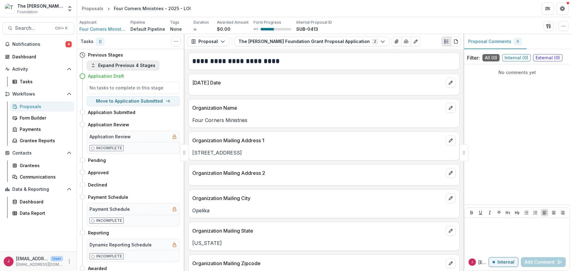
click at [106, 65] on button "Expand Previous 4 Stages" at bounding box center [123, 66] width 73 height 10
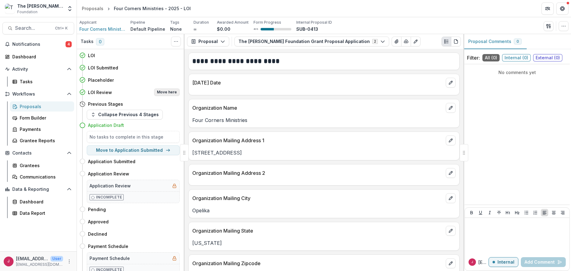
click at [171, 93] on button "Move here" at bounding box center [167, 92] width 26 height 7
select select "**********"
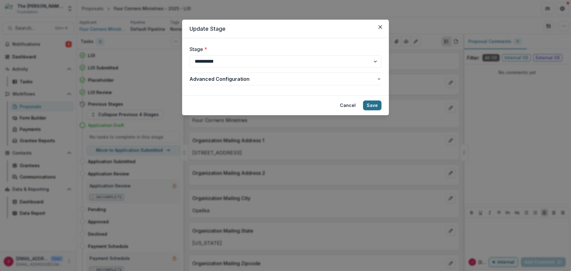
drag, startPoint x: 371, startPoint y: 106, endPoint x: 370, endPoint y: 102, distance: 4.6
click at [372, 106] on button "Save" at bounding box center [372, 106] width 18 height 10
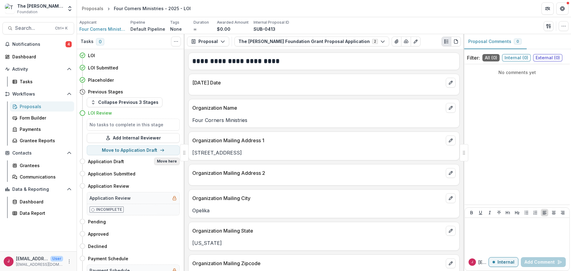
click at [168, 162] on button "Move here" at bounding box center [167, 161] width 26 height 7
select select "**********"
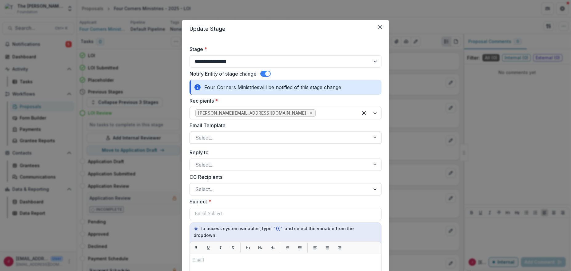
click at [224, 139] on div at bounding box center [279, 138] width 169 height 9
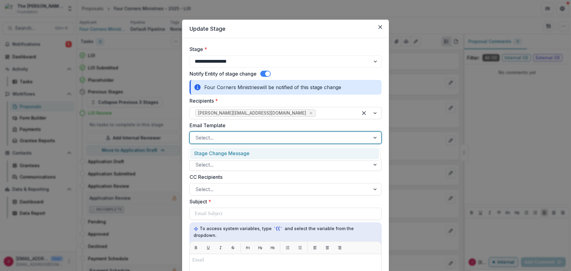
click at [224, 153] on div "Stage Change Message" at bounding box center [284, 153] width 189 height 11
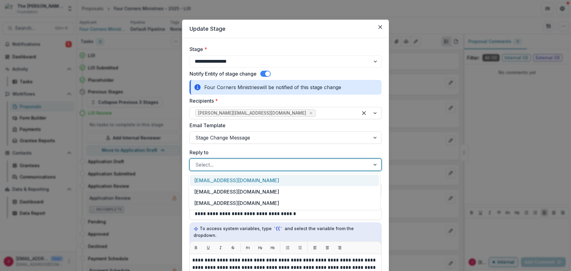
click at [202, 166] on div at bounding box center [279, 165] width 169 height 9
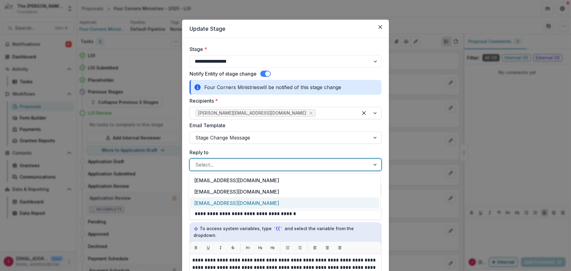
click at [213, 202] on div "[EMAIL_ADDRESS][DOMAIN_NAME]" at bounding box center [284, 202] width 189 height 11
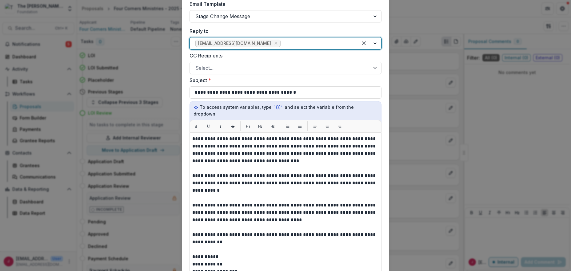
scroll to position [123, 0]
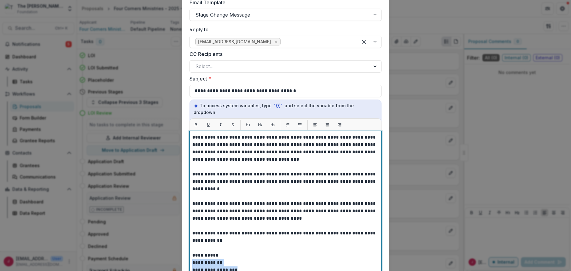
drag, startPoint x: 235, startPoint y: 262, endPoint x: 191, endPoint y: 259, distance: 44.1
click at [192, 259] on div "**********" at bounding box center [285, 222] width 186 height 177
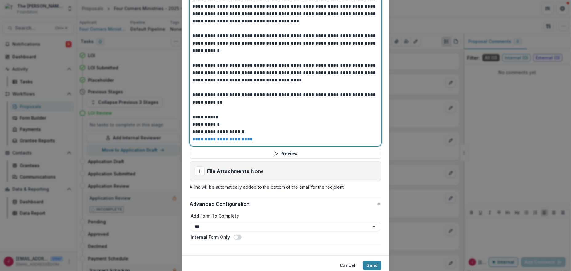
scroll to position [279, 0]
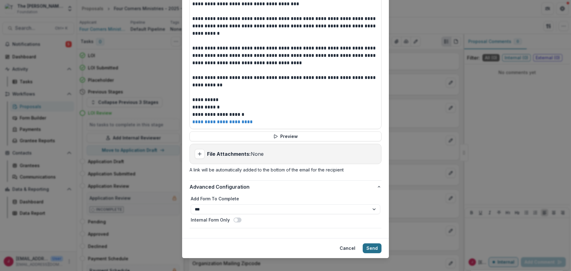
click at [373, 244] on button "Send" at bounding box center [372, 249] width 19 height 10
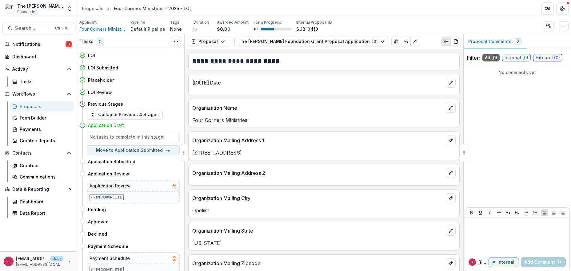
click at [82, 30] on span "Four Corners Ministries" at bounding box center [102, 29] width 46 height 6
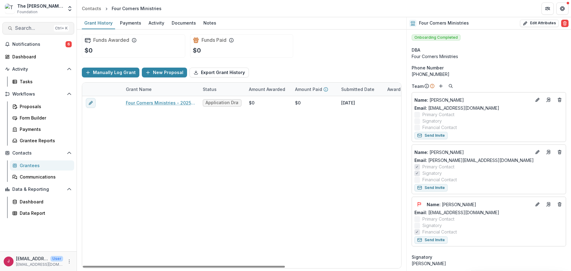
click at [27, 27] on span "Search..." at bounding box center [33, 28] width 36 height 6
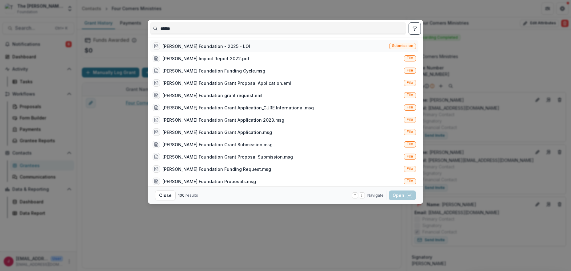
type input "******"
click at [172, 46] on div "Bolick Foundation - 2025 - LOI" at bounding box center [206, 46] width 88 height 6
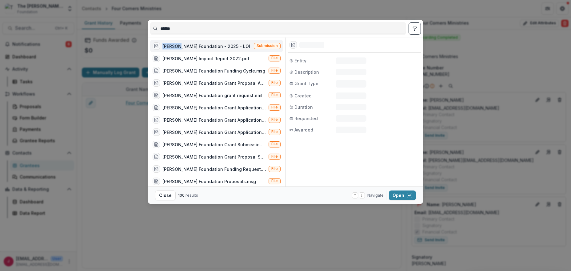
click at [172, 46] on div "Bolick Foundation - 2025 - LOI" at bounding box center [206, 46] width 88 height 6
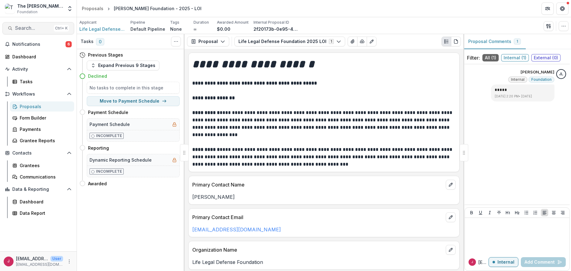
click at [17, 26] on span "Search..." at bounding box center [33, 28] width 36 height 6
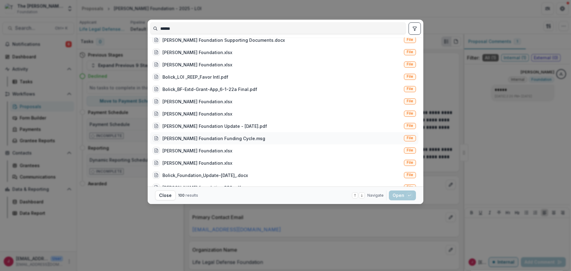
scroll to position [246, 0]
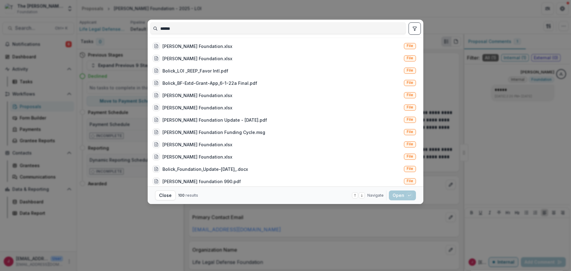
type input "******"
click at [447, 22] on div "****** Bolick Foundation Grant Application_CURE International.msg File Bolick F…" at bounding box center [285, 135] width 571 height 271
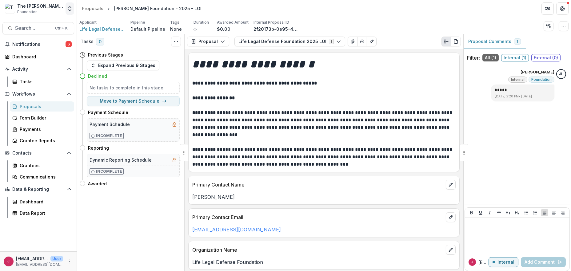
click at [70, 10] on icon "Open entity switcher" at bounding box center [70, 9] width 6 height 6
click at [70, 5] on button "Open entity switcher" at bounding box center [70, 8] width 9 height 12
click at [45, 178] on div "Communications" at bounding box center [45, 177] width 50 height 6
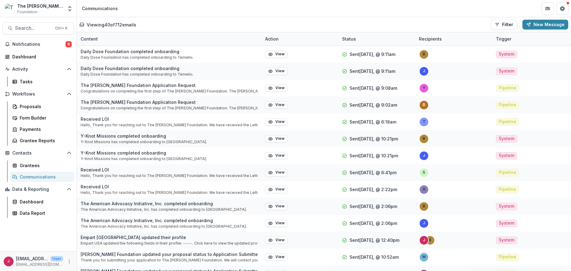
click at [44, 176] on div "Communications" at bounding box center [45, 177] width 50 height 6
click at [29, 165] on div "Grantees" at bounding box center [45, 165] width 50 height 6
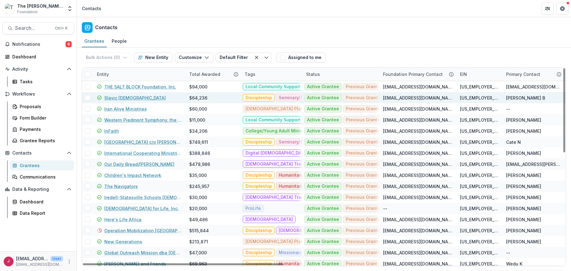
drag, startPoint x: 88, startPoint y: 86, endPoint x: 85, endPoint y: 102, distance: 16.0
click at [88, 87] on span at bounding box center [88, 87] width 6 height 6
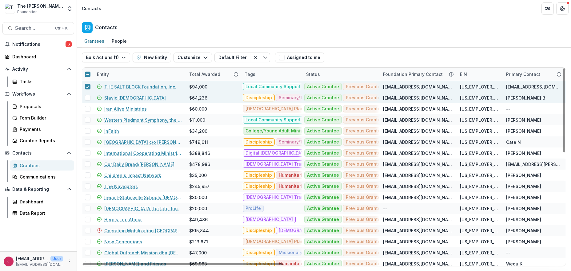
click at [86, 98] on span at bounding box center [88, 98] width 6 height 6
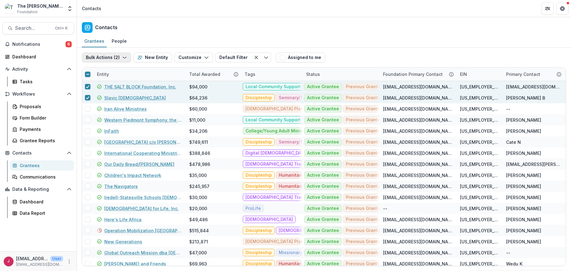
click at [123, 57] on icon "button" at bounding box center [124, 57] width 5 height 5
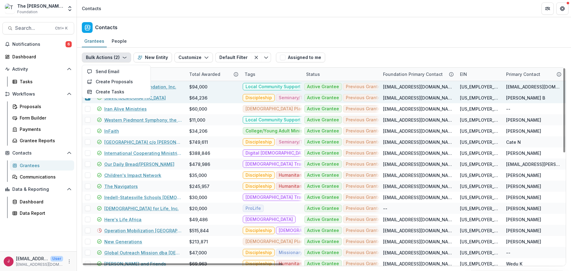
click at [86, 98] on div "Send Email Create Proposals Create Tasks" at bounding box center [116, 82] width 69 height 34
click at [162, 75] on div "Entity" at bounding box center [139, 74] width 92 height 13
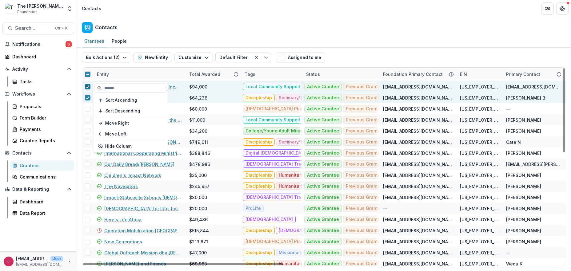
click at [87, 86] on icon at bounding box center [88, 86] width 4 height 3
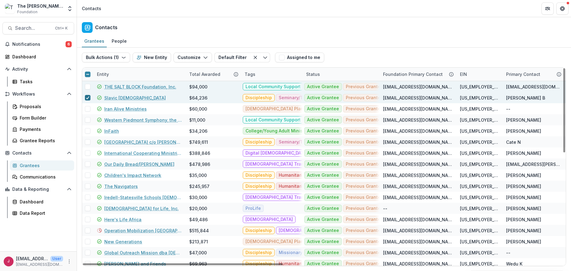
click at [86, 96] on icon at bounding box center [88, 97] width 4 height 3
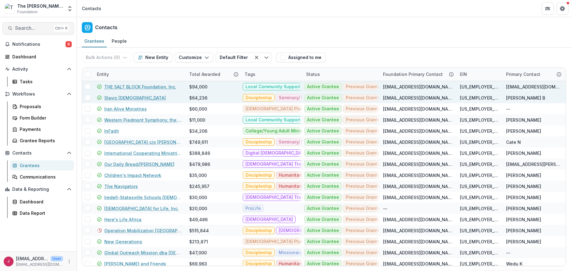
click at [22, 27] on span "Search..." at bounding box center [33, 28] width 36 height 6
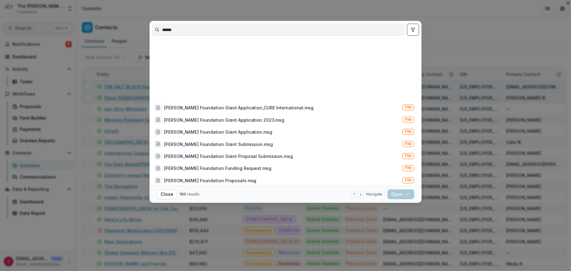
scroll to position [246, 0]
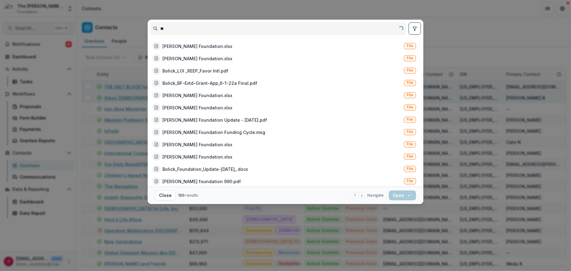
type input "*"
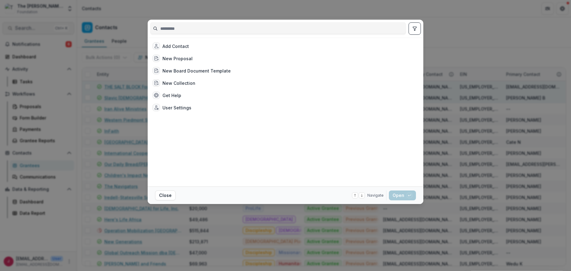
scroll to position [0, 0]
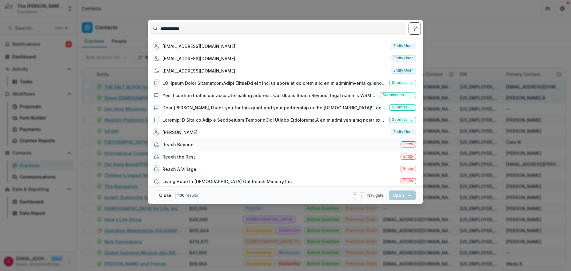
type input "**********"
click at [188, 144] on div "Reach Beyond" at bounding box center [177, 145] width 31 height 6
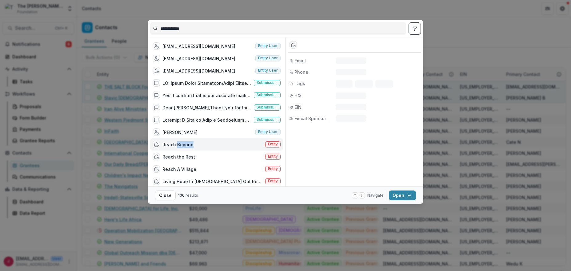
click at [188, 144] on div "Reach Beyond" at bounding box center [177, 145] width 31 height 6
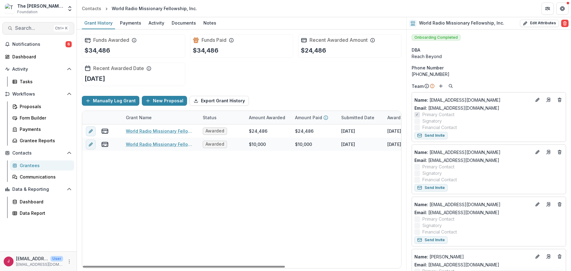
click at [30, 26] on span "Search..." at bounding box center [33, 28] width 36 height 6
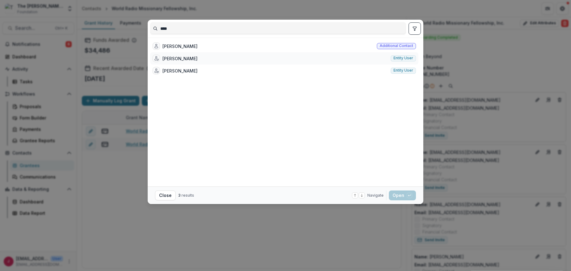
type input "****"
click at [177, 58] on div "Cory Bullock" at bounding box center [179, 58] width 35 height 6
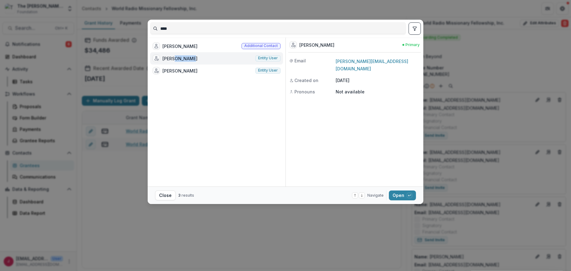
click at [177, 58] on div "Cory Bullock" at bounding box center [179, 58] width 35 height 6
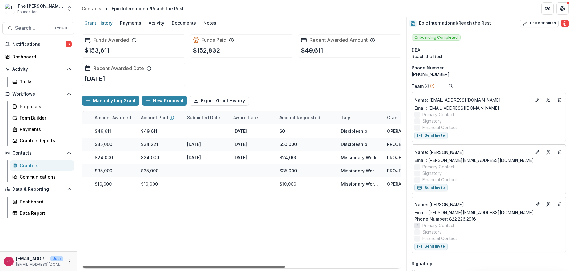
scroll to position [0, 162]
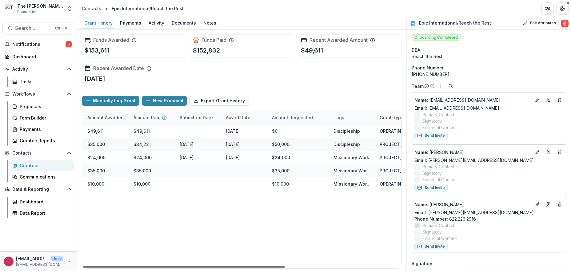
drag, startPoint x: 275, startPoint y: 265, endPoint x: 378, endPoint y: 244, distance: 104.9
click at [285, 266] on div at bounding box center [184, 267] width 202 height 2
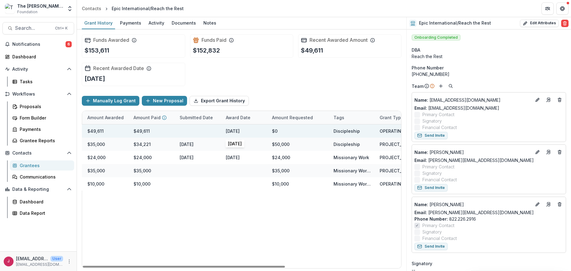
click at [229, 132] on div "June 10, 2025" at bounding box center [233, 131] width 14 height 6
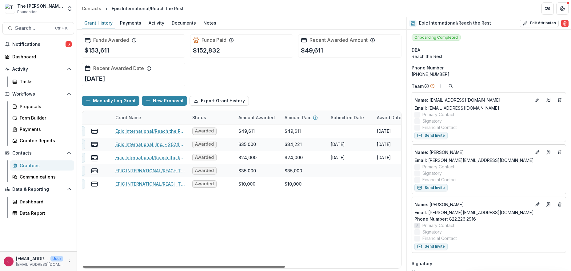
scroll to position [0, 0]
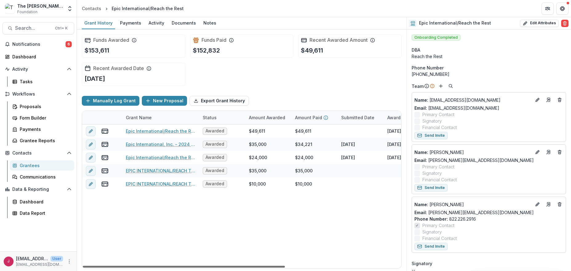
drag, startPoint x: 202, startPoint y: 265, endPoint x: 87, endPoint y: 271, distance: 115.2
click at [87, 268] on div at bounding box center [184, 267] width 202 height 2
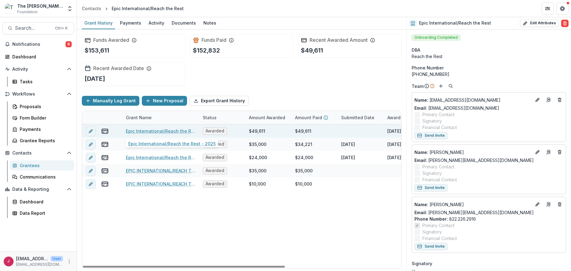
click at [170, 130] on link "Epic International/Reach the Rest - 2025" at bounding box center [161, 131] width 70 height 6
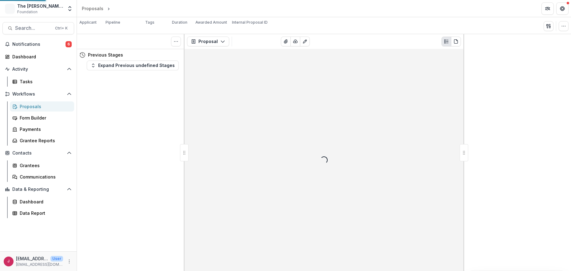
click at [170, 130] on div "Tasks 0 Show Cancelled Tasks Previous Stages Expand Previous undefined Stages" at bounding box center [131, 152] width 108 height 237
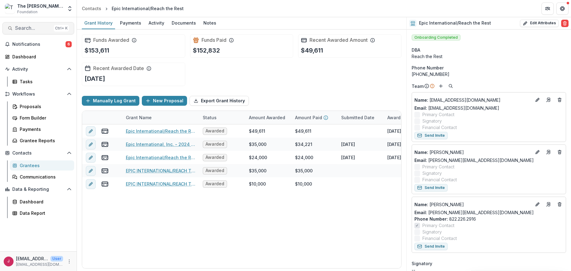
click at [49, 31] on button "Search... Ctrl + K" at bounding box center [38, 28] width 72 height 12
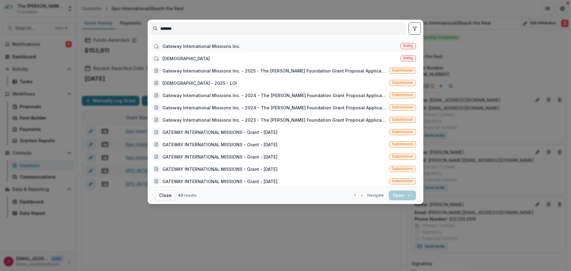
type input "*******"
click at [191, 48] on div "Gateway International Missions Inc." at bounding box center [201, 46] width 78 height 6
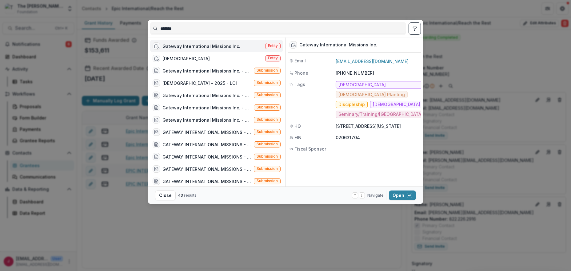
click at [192, 47] on div "Gateway International Missions Inc." at bounding box center [201, 46] width 78 height 6
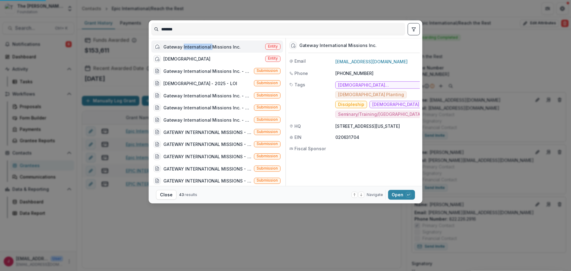
click at [192, 47] on div "Gateway International Missions Inc." at bounding box center [201, 46] width 77 height 6
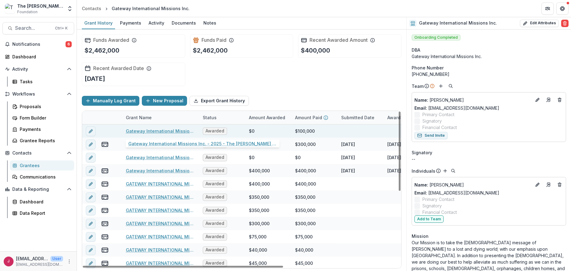
click at [175, 131] on link "Gateway International Missions Inc. - 2025 - The Bolick Foundation Grant Propos…" at bounding box center [161, 131] width 70 height 6
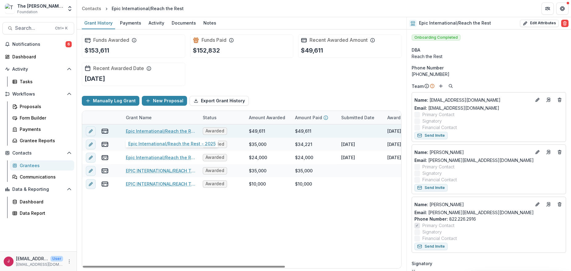
click at [165, 131] on link "Epic International/Reach the Rest - 2025" at bounding box center [161, 131] width 70 height 6
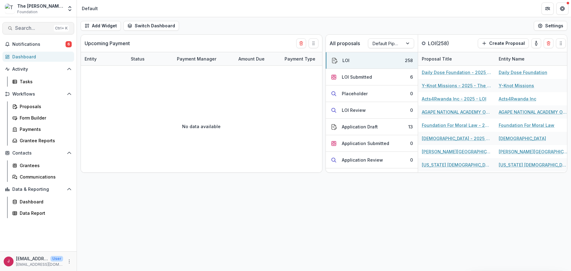
click at [34, 30] on span "Search..." at bounding box center [33, 28] width 36 height 6
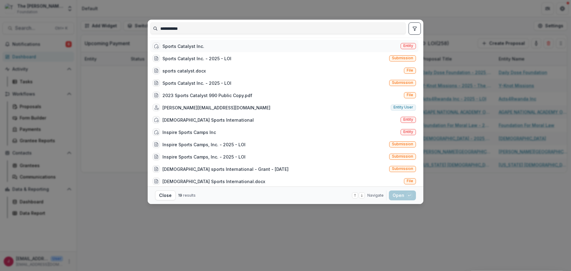
type input "**********"
click at [183, 45] on div "Sports Catalyst Inc." at bounding box center [183, 46] width 42 height 6
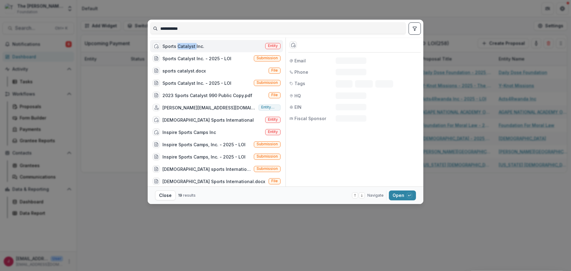
click at [183, 45] on div "Sports Catalyst Inc." at bounding box center [183, 46] width 42 height 6
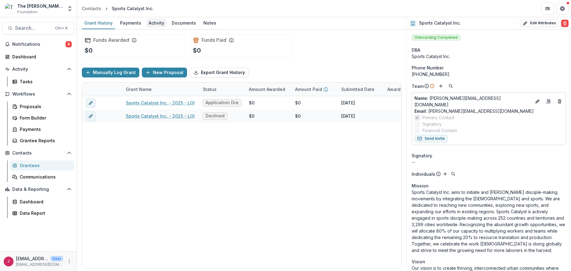
click at [154, 22] on div "Activity" at bounding box center [156, 22] width 21 height 9
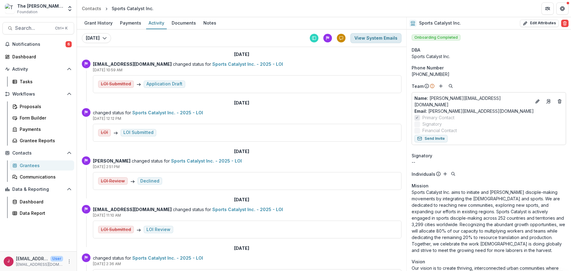
click at [372, 36] on button "View System Emails" at bounding box center [375, 38] width 51 height 10
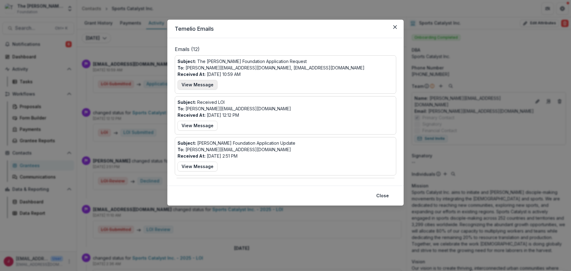
click at [205, 84] on button "View Message" at bounding box center [197, 85] width 40 height 10
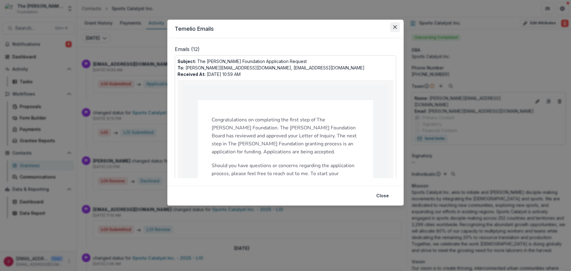
click at [396, 25] on icon "Close" at bounding box center [395, 27] width 4 height 4
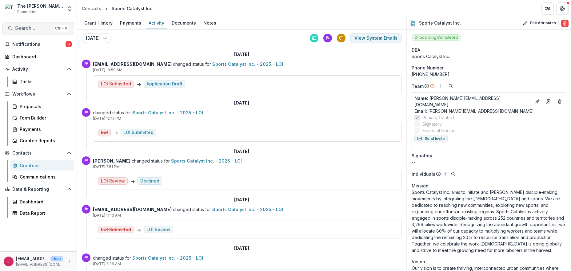
click at [35, 27] on span "Search..." at bounding box center [33, 28] width 36 height 6
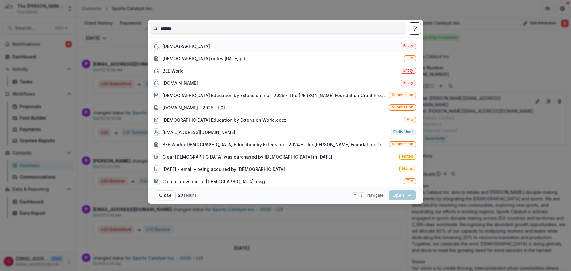
type input "*******"
click at [168, 44] on div "[DEMOGRAPHIC_DATA]" at bounding box center [185, 46] width 47 height 6
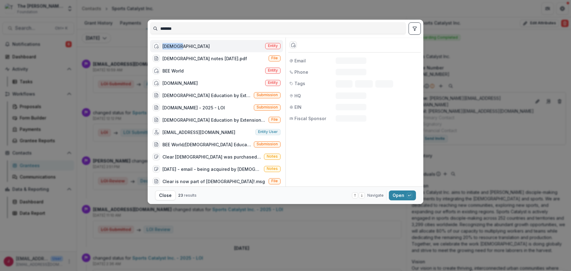
click at [168, 44] on div "[DEMOGRAPHIC_DATA]" at bounding box center [185, 46] width 47 height 6
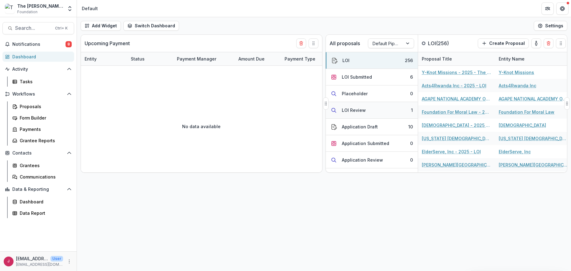
click at [366, 111] on button "LOI Review 1" at bounding box center [372, 110] width 92 height 17
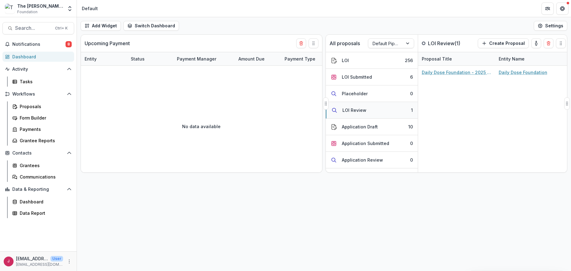
click at [368, 110] on button "LOI Review 1" at bounding box center [372, 110] width 92 height 17
click at [349, 78] on div "LOI Submitted" at bounding box center [357, 77] width 30 height 6
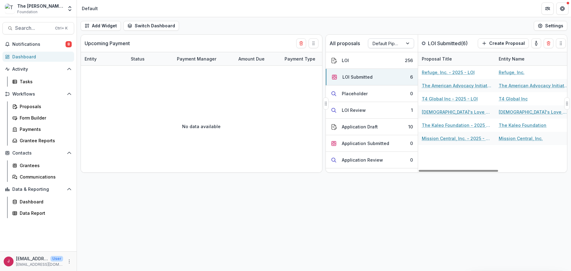
click at [408, 42] on div at bounding box center [408, 43] width 11 height 9
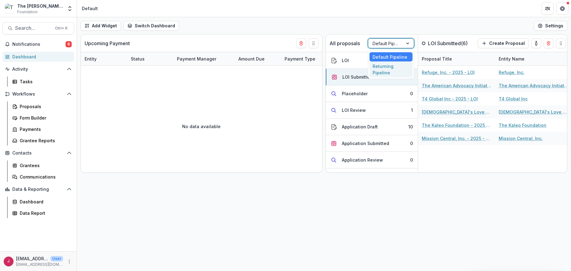
click at [386, 71] on div "Returning Pipeline" at bounding box center [390, 70] width 43 height 16
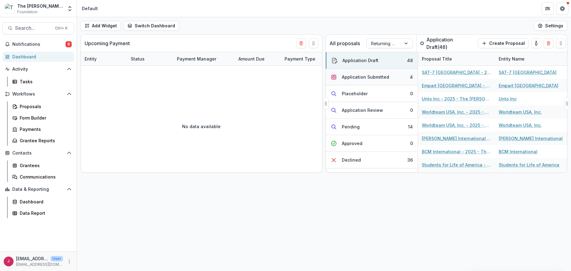
click at [366, 77] on div "Application Submitted" at bounding box center [365, 77] width 47 height 6
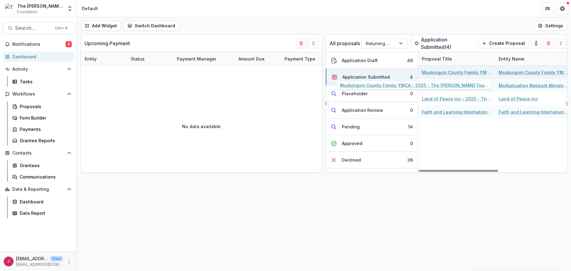
click at [446, 72] on link "Muskingum County Family YMCA - 2025 - The [PERSON_NAME] Foundation Grant Propos…" at bounding box center [457, 72] width 70 height 6
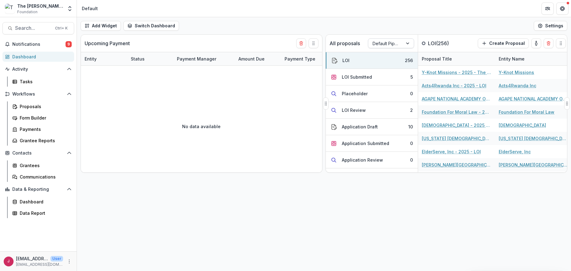
click at [407, 41] on div at bounding box center [408, 43] width 11 height 9
click at [393, 66] on div "Returning Pipeline" at bounding box center [390, 70] width 43 height 16
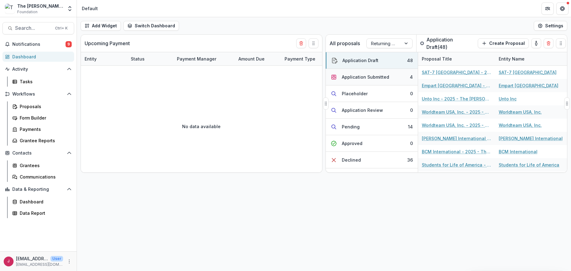
click at [366, 79] on div "Application Submitted" at bounding box center [365, 77] width 47 height 6
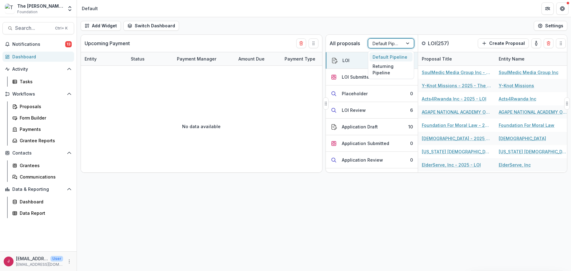
click at [397, 42] on div at bounding box center [386, 44] width 26 height 8
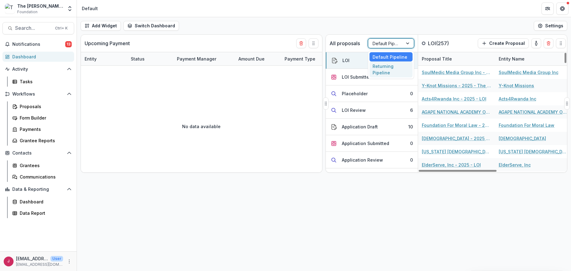
drag, startPoint x: 388, startPoint y: 67, endPoint x: 468, endPoint y: 76, distance: 80.1
click at [388, 67] on div "Returning Pipeline" at bounding box center [390, 70] width 43 height 16
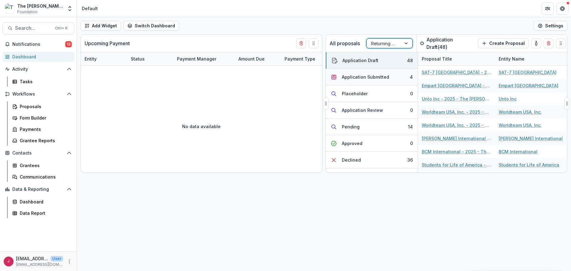
click at [368, 78] on div "Application Submitted" at bounding box center [365, 77] width 47 height 6
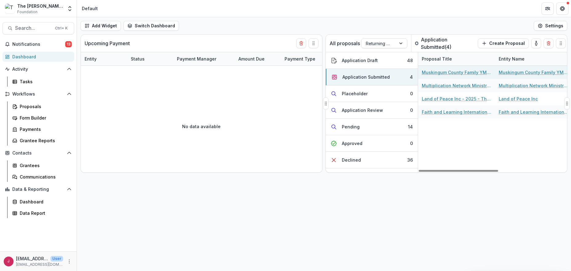
click at [432, 72] on link "Muskingum County Family YMCA - 2025 - The [PERSON_NAME] Foundation Grant Propos…" at bounding box center [457, 72] width 70 height 6
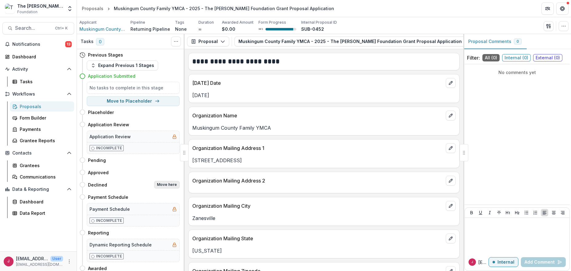
click at [169, 184] on button "Move here" at bounding box center [167, 184] width 26 height 7
select select "********"
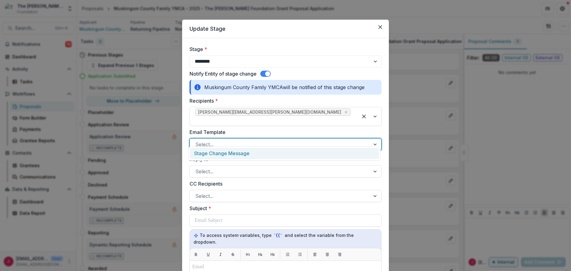
click at [215, 140] on div at bounding box center [279, 144] width 169 height 9
click at [214, 153] on div "Stage Change Message" at bounding box center [284, 153] width 189 height 11
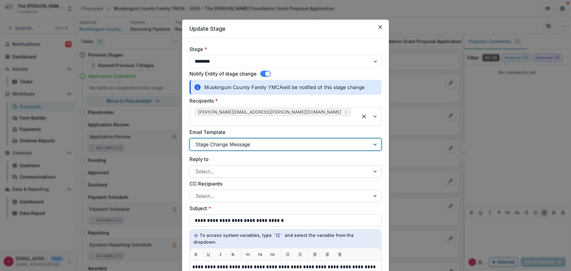
click at [221, 167] on div at bounding box center [279, 171] width 169 height 9
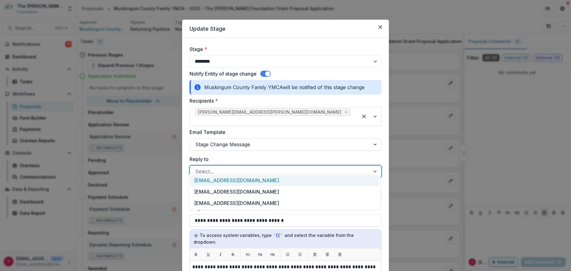
click at [220, 179] on div "[EMAIL_ADDRESS][DOMAIN_NAME]" at bounding box center [284, 180] width 189 height 11
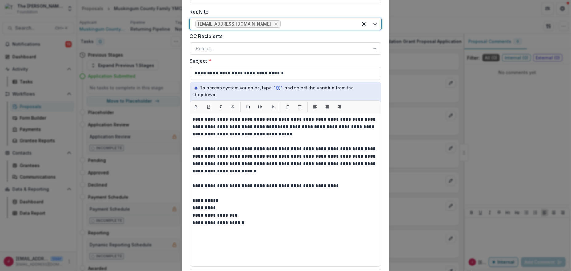
scroll to position [164, 0]
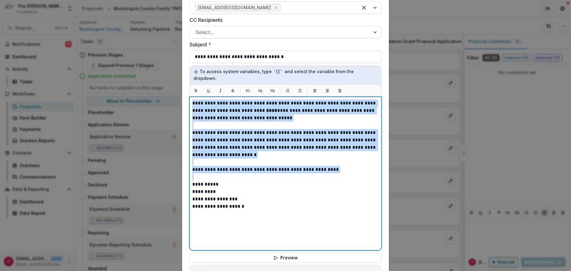
drag, startPoint x: 192, startPoint y: 89, endPoint x: 339, endPoint y: 162, distance: 163.6
click at [339, 162] on div "**********" at bounding box center [285, 174] width 186 height 148
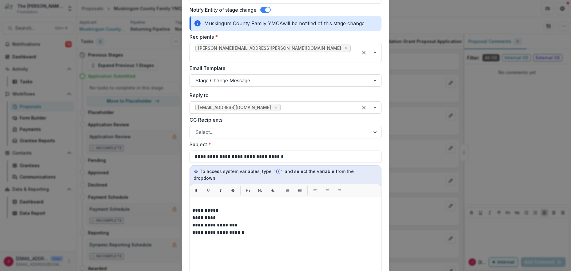
scroll to position [82, 0]
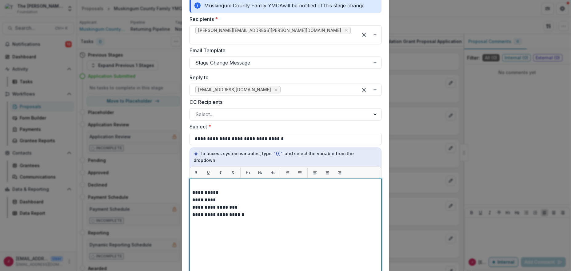
click at [195, 182] on p at bounding box center [285, 185] width 186 height 7
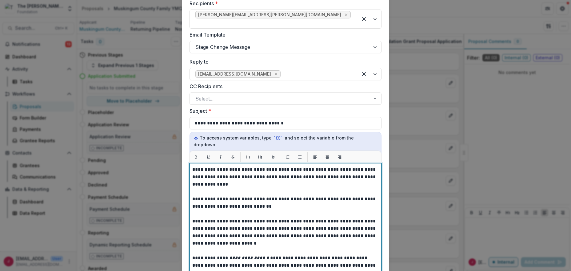
scroll to position [57, 0]
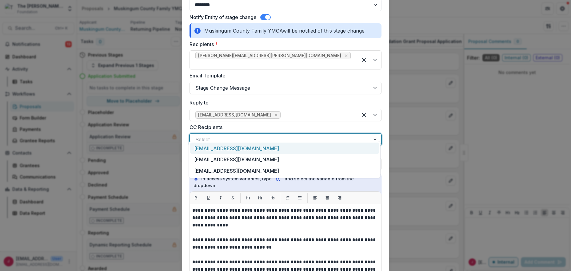
click at [213, 135] on div at bounding box center [279, 139] width 169 height 9
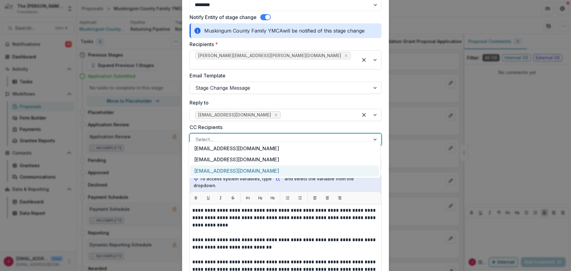
click at [212, 171] on div "[EMAIL_ADDRESS][DOMAIN_NAME]" at bounding box center [284, 171] width 189 height 11
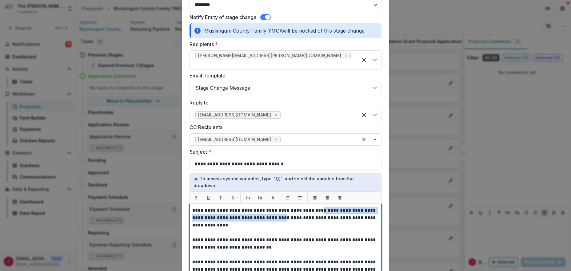
drag, startPoint x: 300, startPoint y: 205, endPoint x: 317, endPoint y: 196, distance: 19.8
click at [317, 207] on p "**********" at bounding box center [284, 218] width 185 height 22
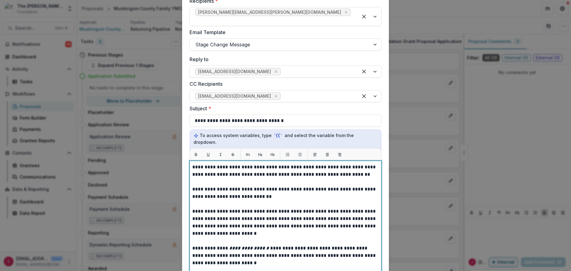
scroll to position [139, 0]
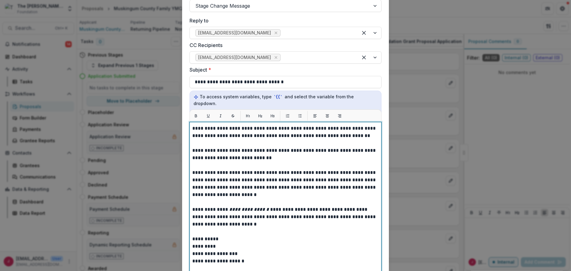
click at [230, 169] on p "**********" at bounding box center [285, 184] width 186 height 30
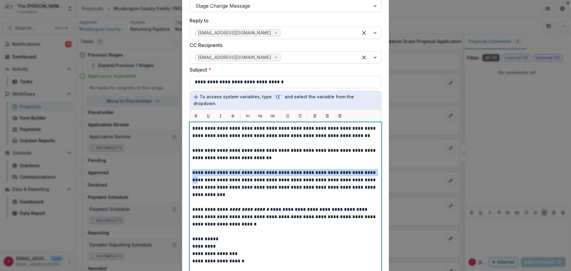
drag, startPoint x: 373, startPoint y: 159, endPoint x: 193, endPoint y: 160, distance: 180.0
click at [193, 169] on p "**********" at bounding box center [285, 184] width 186 height 30
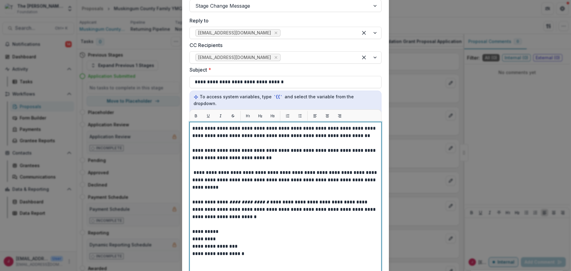
click at [192, 147] on p "**********" at bounding box center [285, 154] width 186 height 15
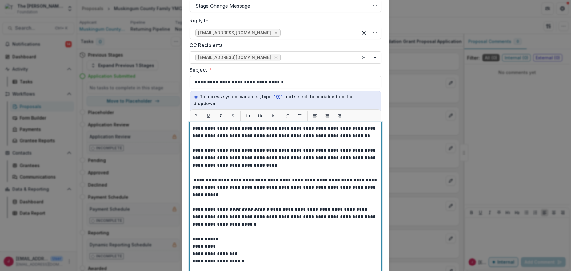
click at [198, 147] on p "**********" at bounding box center [285, 158] width 186 height 22
click at [263, 147] on p "**********" at bounding box center [285, 158] width 186 height 22
click at [239, 147] on p "**********" at bounding box center [285, 158] width 186 height 22
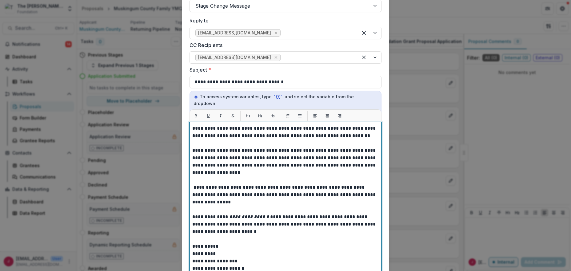
drag, startPoint x: 251, startPoint y: 159, endPoint x: 303, endPoint y: 162, distance: 51.4
click at [252, 159] on p "**********" at bounding box center [284, 162] width 185 height 30
click at [193, 184] on p "**********" at bounding box center [284, 195] width 185 height 22
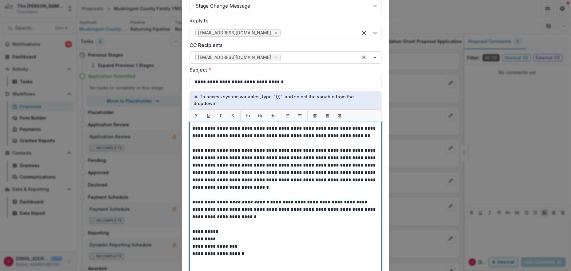
click at [270, 199] on p "**********" at bounding box center [285, 210] width 186 height 22
click at [209, 199] on p "**********" at bounding box center [285, 210] width 186 height 22
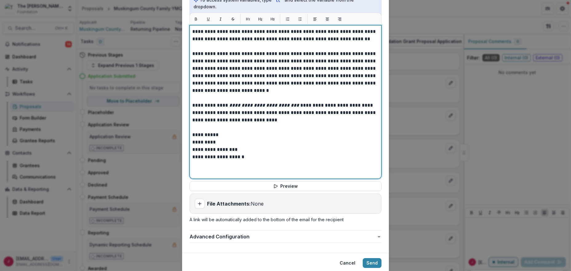
scroll to position [244, 0]
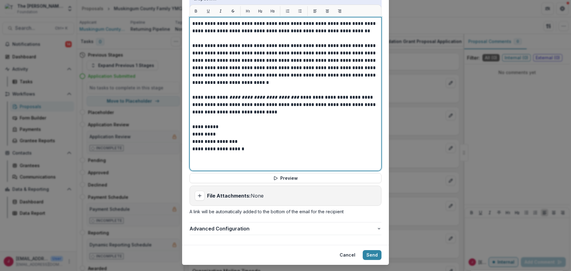
click at [311, 138] on p "**********" at bounding box center [285, 141] width 186 height 7
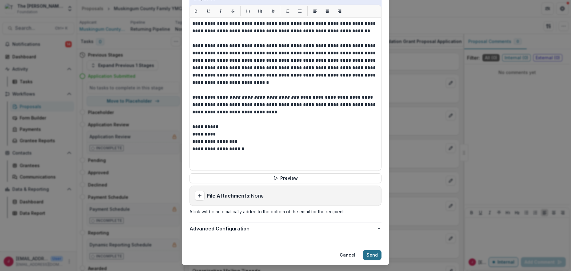
click at [373, 250] on button "Send" at bounding box center [372, 255] width 19 height 10
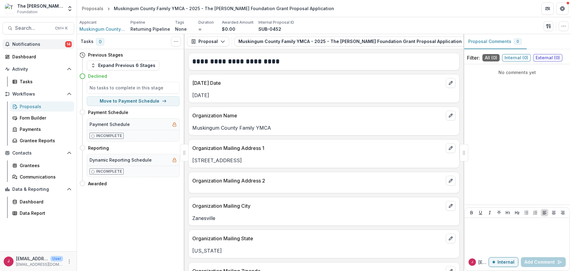
drag, startPoint x: 16, startPoint y: 45, endPoint x: 28, endPoint y: 42, distance: 12.8
click at [17, 45] on span "Notifications" at bounding box center [38, 44] width 53 height 5
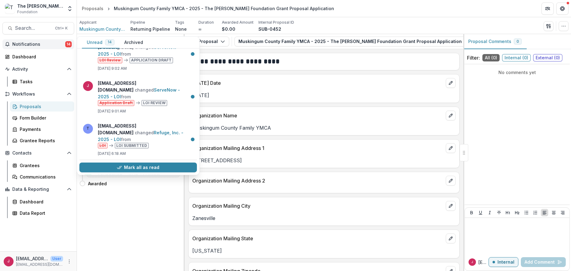
scroll to position [400, 0]
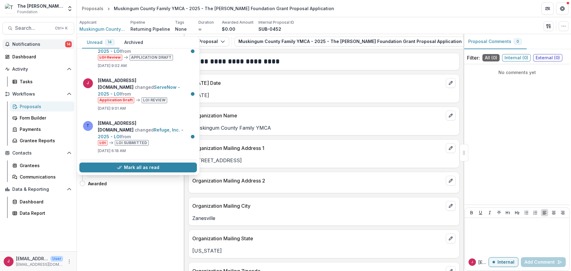
drag, startPoint x: 156, startPoint y: 166, endPoint x: 164, endPoint y: 160, distance: 9.8
click at [157, 166] on button "Mark all as read" at bounding box center [138, 168] width 118 height 10
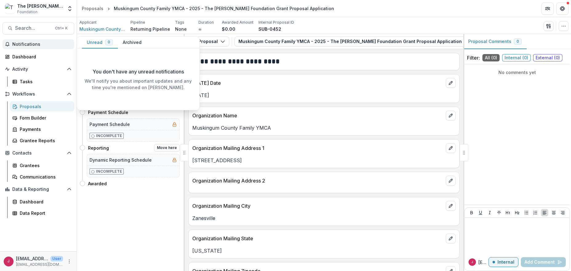
scroll to position [0, 0]
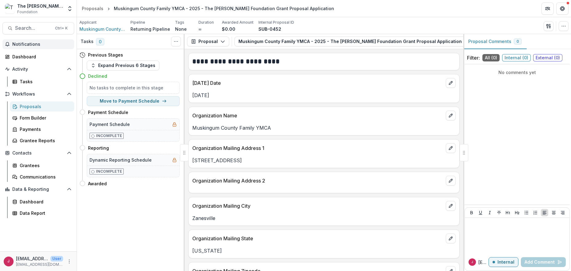
click at [149, 214] on div "Tasks 0 Show Cancelled Tasks Previous Stages Expand Previous 6 Stages Declined …" at bounding box center [131, 152] width 108 height 237
drag, startPoint x: 17, startPoint y: 54, endPoint x: 31, endPoint y: 56, distance: 14.4
click at [17, 54] on div "Dashboard" at bounding box center [40, 57] width 57 height 6
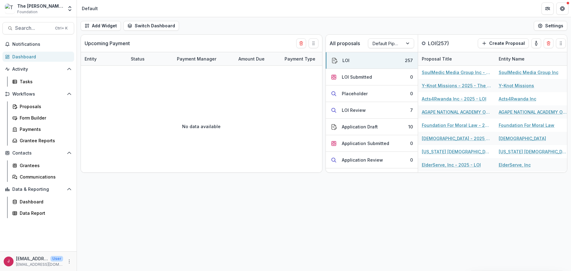
click at [25, 56] on div "Dashboard" at bounding box center [40, 57] width 57 height 6
click at [20, 58] on div "Dashboard" at bounding box center [40, 57] width 57 height 6
click at [404, 40] on div at bounding box center [408, 43] width 11 height 9
click at [380, 72] on div "Returning Pipeline" at bounding box center [390, 70] width 43 height 16
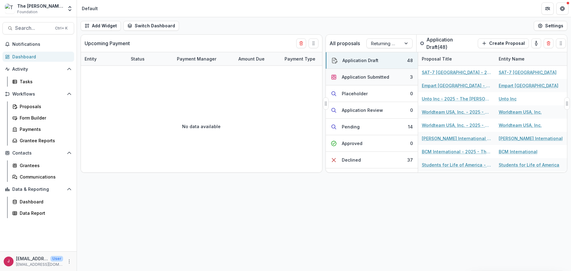
click at [368, 77] on div "Application Submitted" at bounding box center [365, 77] width 47 height 6
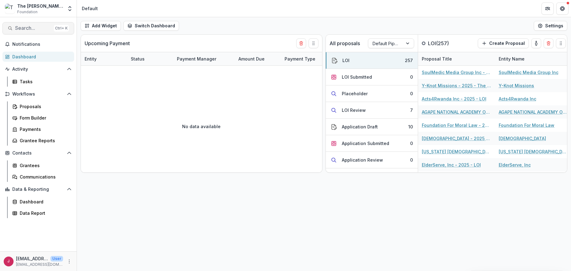
click at [20, 29] on span "Search..." at bounding box center [33, 28] width 36 height 6
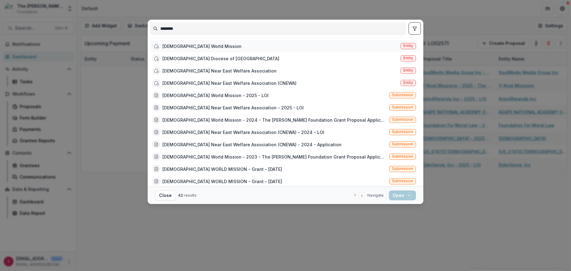
type input "********"
click at [186, 46] on div "[DEMOGRAPHIC_DATA] World Mission" at bounding box center [201, 46] width 79 height 6
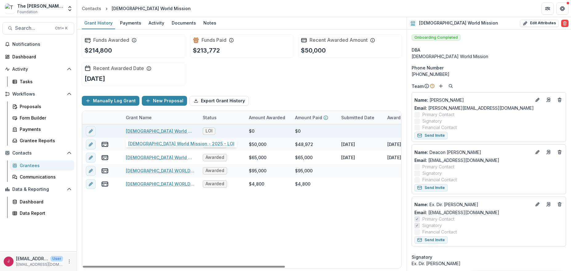
click at [149, 132] on link "[DEMOGRAPHIC_DATA] World Mission - 2025 - LOI" at bounding box center [161, 131] width 70 height 6
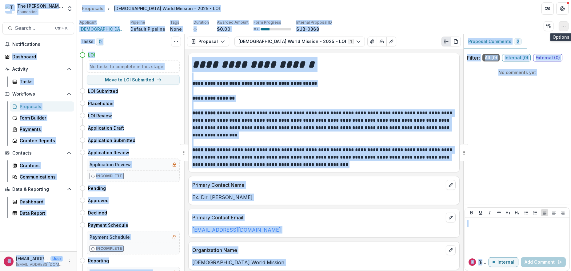
click at [564, 26] on icon "button" at bounding box center [563, 26] width 5 height 5
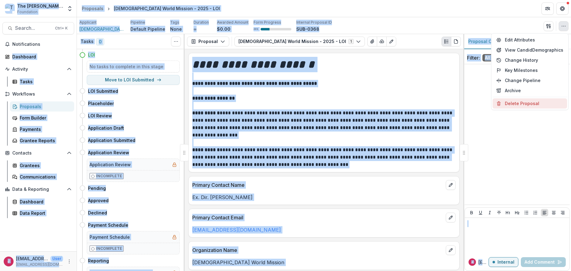
click at [516, 102] on button "Delete Proposal" at bounding box center [530, 103] width 74 height 10
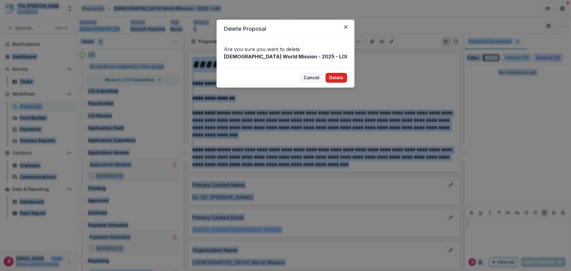
click at [341, 77] on button "Delete" at bounding box center [336, 78] width 22 height 10
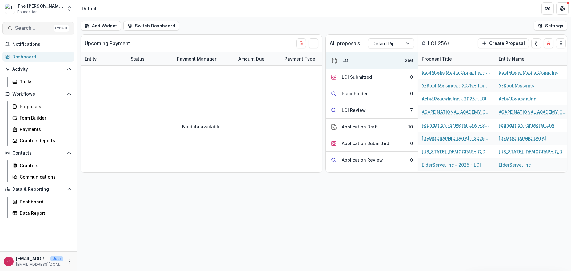
click at [33, 28] on span "Search..." at bounding box center [33, 28] width 36 height 6
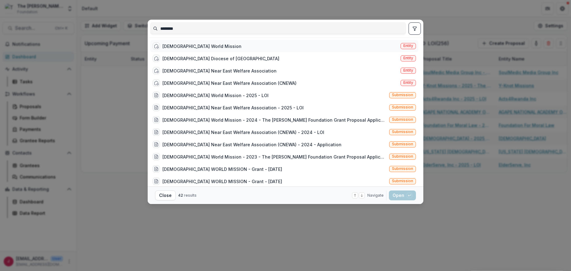
type input "********"
click at [173, 49] on div "[DEMOGRAPHIC_DATA] World Mission" at bounding box center [201, 46] width 79 height 6
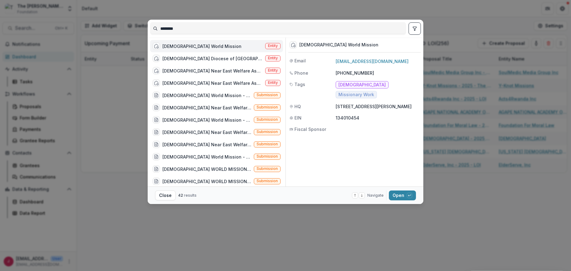
click at [202, 46] on div "[DEMOGRAPHIC_DATA] World Mission" at bounding box center [201, 46] width 79 height 6
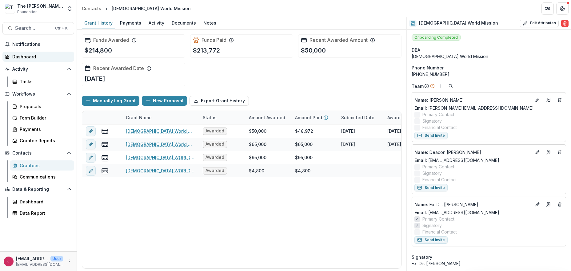
click at [26, 57] on div "Dashboard" at bounding box center [40, 57] width 57 height 6
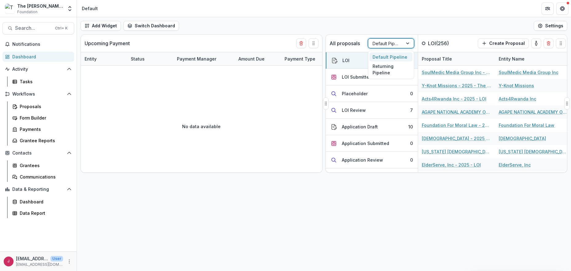
click at [397, 45] on div at bounding box center [386, 44] width 26 height 8
click at [391, 70] on div "Returning Pipeline" at bounding box center [390, 70] width 43 height 16
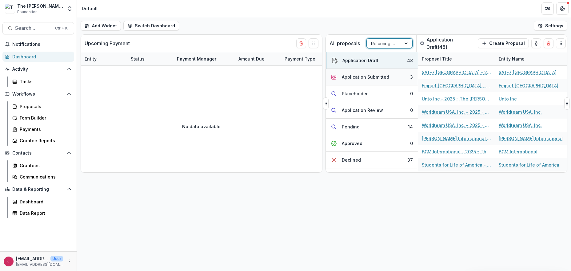
click at [353, 76] on div "Application Submitted" at bounding box center [365, 77] width 47 height 6
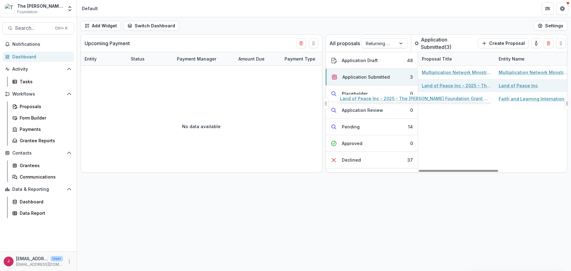
click at [440, 84] on link "Land of Peace Inc - 2025 - The [PERSON_NAME] Foundation Grant Proposal Applicat…" at bounding box center [457, 85] width 70 height 6
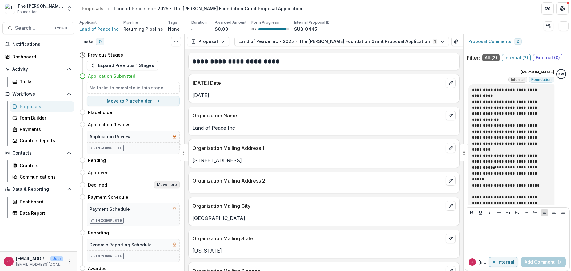
click at [156, 183] on button "Move here" at bounding box center [167, 184] width 26 height 7
select select "********"
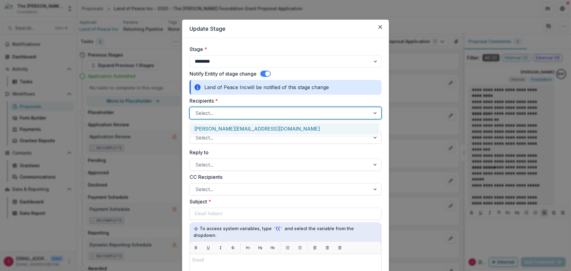
click at [262, 114] on div at bounding box center [279, 113] width 169 height 9
click at [252, 128] on div "[PERSON_NAME][EMAIL_ADDRESS][DOMAIN_NAME]" at bounding box center [284, 128] width 189 height 11
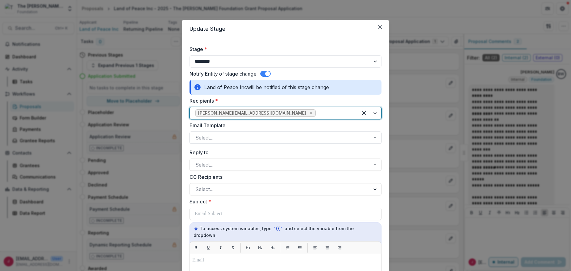
click at [245, 138] on div at bounding box center [279, 138] width 169 height 9
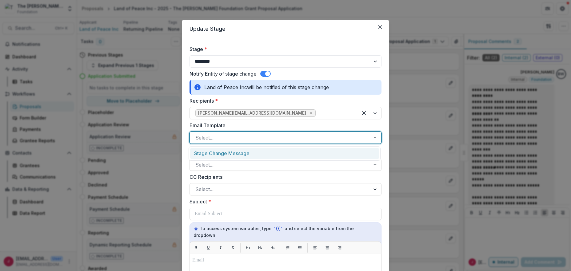
click at [221, 155] on div "Stage Change Message" at bounding box center [284, 153] width 189 height 11
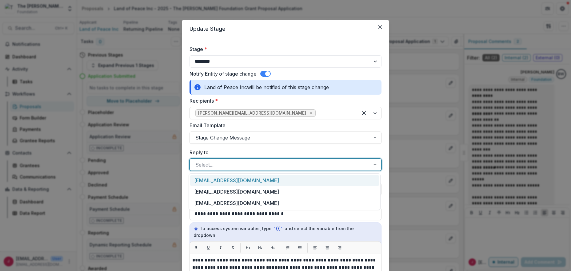
click at [218, 164] on div at bounding box center [279, 165] width 169 height 9
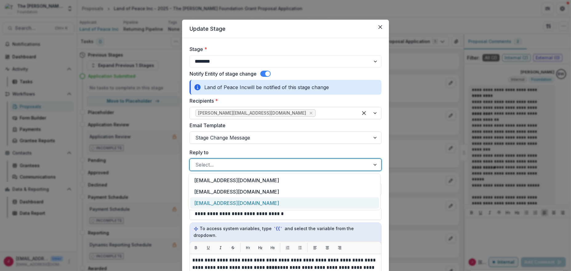
click at [216, 201] on div "[EMAIL_ADDRESS][DOMAIN_NAME]" at bounding box center [284, 202] width 189 height 11
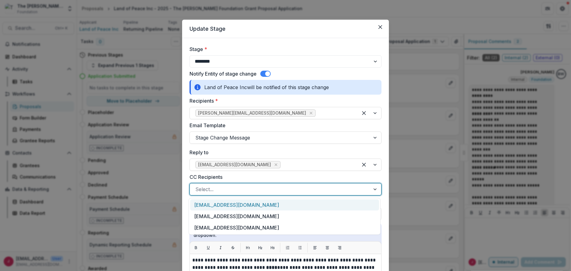
click at [255, 191] on div at bounding box center [279, 189] width 169 height 9
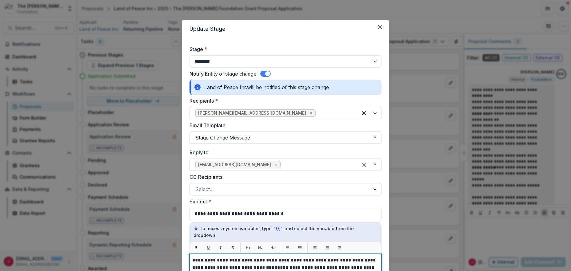
click at [268, 265] on p "**********" at bounding box center [285, 268] width 186 height 22
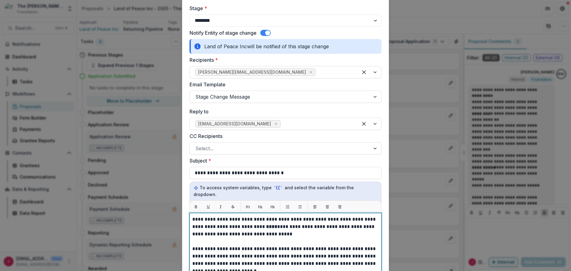
scroll to position [82, 0]
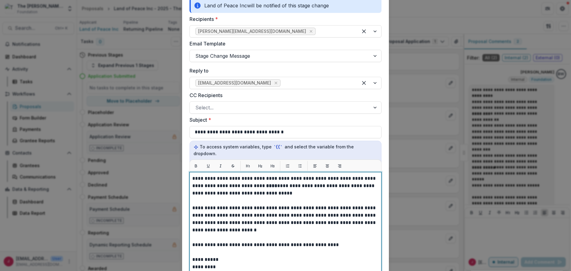
drag, startPoint x: 267, startPoint y: 179, endPoint x: 286, endPoint y: 183, distance: 20.2
click at [267, 184] on strong "****" at bounding box center [271, 186] width 11 height 5
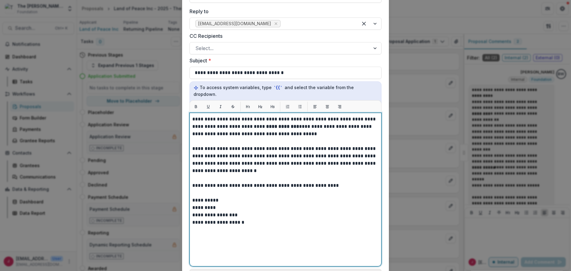
scroll to position [205, 0]
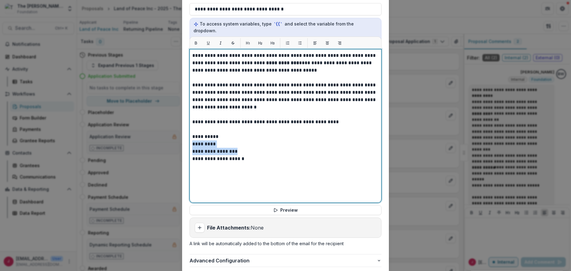
drag, startPoint x: 237, startPoint y: 144, endPoint x: 192, endPoint y: 138, distance: 46.2
click at [190, 137] on div "**********" at bounding box center [285, 126] width 192 height 154
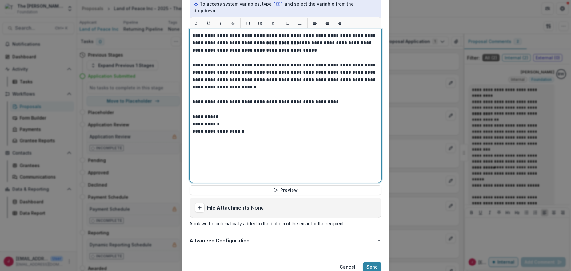
scroll to position [244, 0]
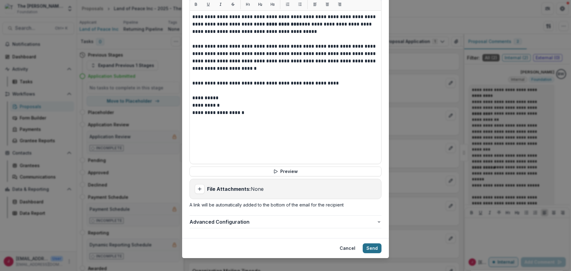
click at [368, 244] on button "Send" at bounding box center [372, 249] width 19 height 10
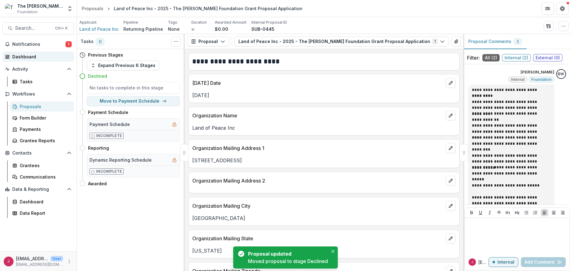
click at [32, 55] on div "Dashboard" at bounding box center [40, 57] width 57 height 6
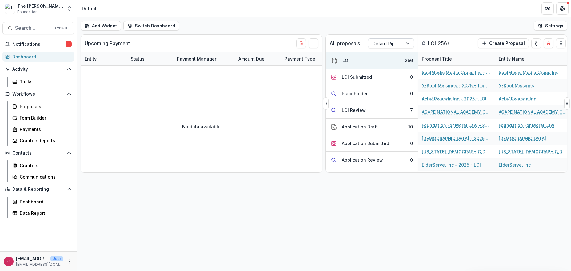
click at [401, 43] on div "Default Pipeline" at bounding box center [385, 43] width 34 height 9
click at [387, 72] on div "Returning Pipeline" at bounding box center [390, 70] width 43 height 16
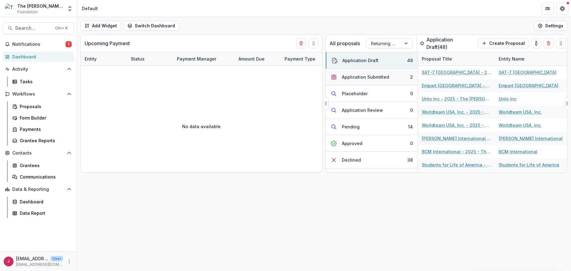
click at [380, 76] on div "Application Submitted" at bounding box center [365, 77] width 47 height 6
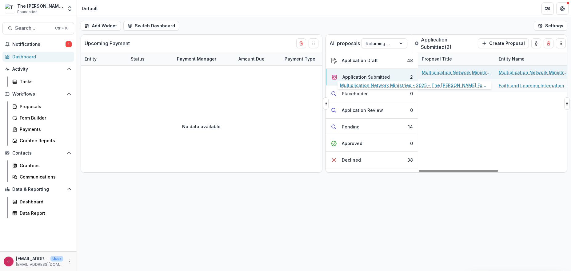
click at [478, 72] on link "Multiplication Network Ministries - 2025 - The [PERSON_NAME] Foundation Grant P…" at bounding box center [457, 72] width 70 height 6
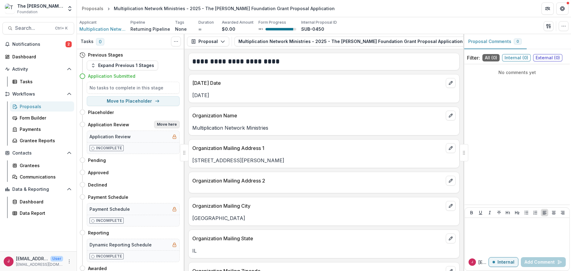
click at [161, 125] on button "Move here" at bounding box center [167, 124] width 26 height 7
select select "**********"
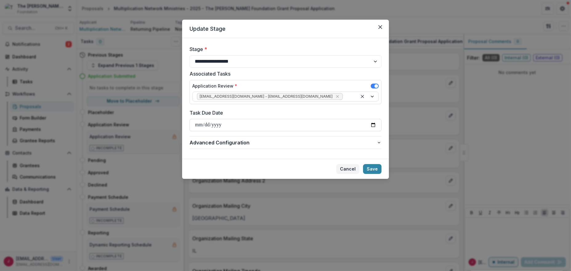
click at [350, 168] on button "Cancel" at bounding box center [347, 169] width 23 height 10
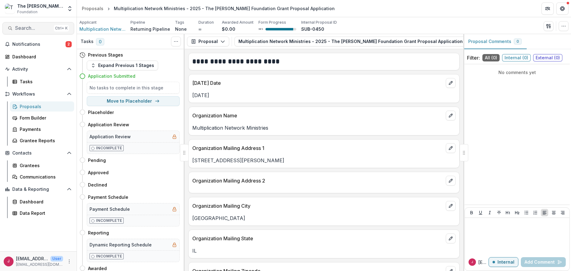
click at [20, 30] on span "Search..." at bounding box center [33, 28] width 36 height 6
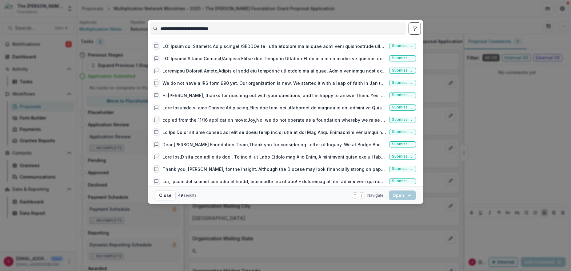
click at [279, 26] on input "**********" at bounding box center [277, 29] width 255 height 10
type input "**********"
click at [194, 46] on div at bounding box center [274, 46] width 224 height 6
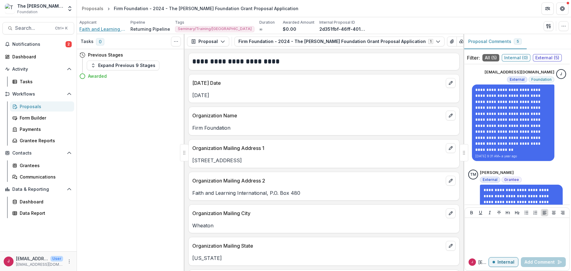
click at [90, 28] on span "Faith and Learning International/FIRM Foundation" at bounding box center [102, 29] width 46 height 6
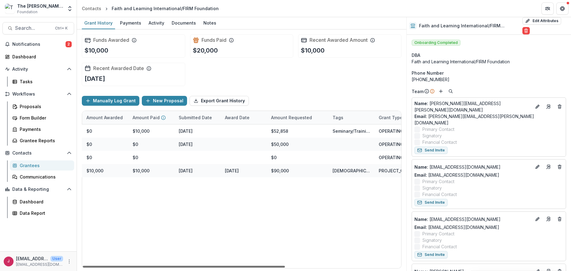
scroll to position [0, 182]
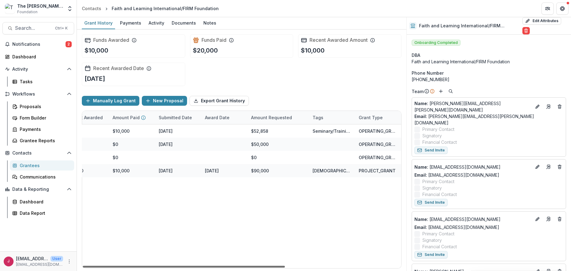
drag, startPoint x: 264, startPoint y: 266, endPoint x: 396, endPoint y: 257, distance: 132.3
click at [285, 266] on div at bounding box center [184, 267] width 202 height 2
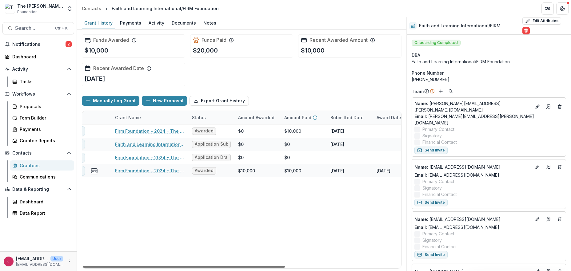
scroll to position [0, 0]
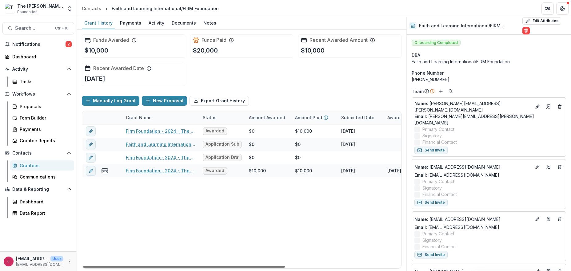
drag, startPoint x: 281, startPoint y: 266, endPoint x: 139, endPoint y: 264, distance: 142.4
click at [139, 266] on div at bounding box center [184, 267] width 202 height 2
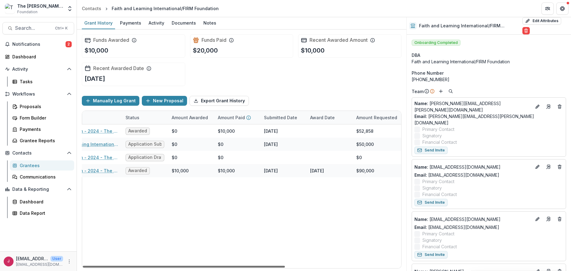
scroll to position [0, 74]
drag, startPoint x: 271, startPoint y: 266, endPoint x: 317, endPoint y: 266, distance: 46.5
click at [285, 266] on div at bounding box center [184, 267] width 202 height 2
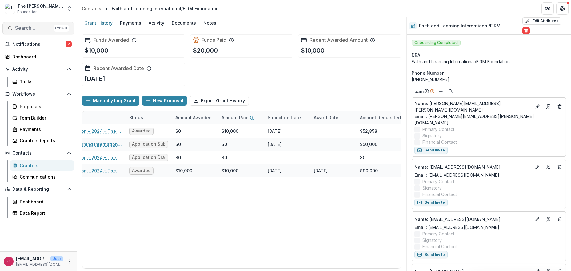
click at [41, 28] on span "Search..." at bounding box center [33, 28] width 36 height 6
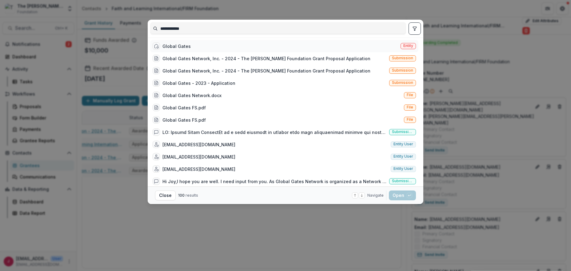
type input "**********"
click at [171, 46] on div "Global Gates" at bounding box center [176, 46] width 28 height 6
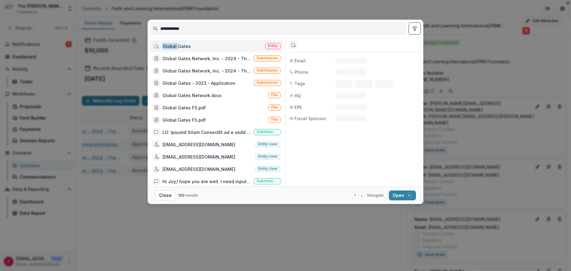
click at [171, 46] on div "Global Gates" at bounding box center [176, 46] width 28 height 6
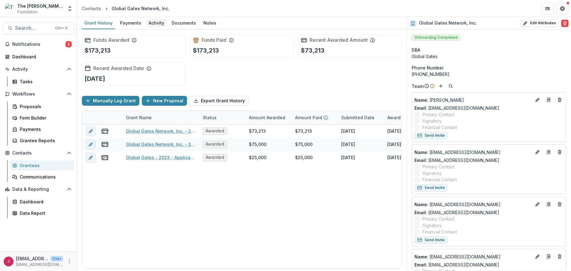
click at [153, 22] on div "Activity" at bounding box center [156, 22] width 21 height 9
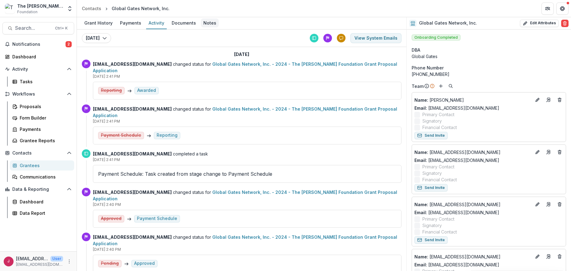
click at [208, 22] on div "Notes" at bounding box center [210, 22] width 18 height 9
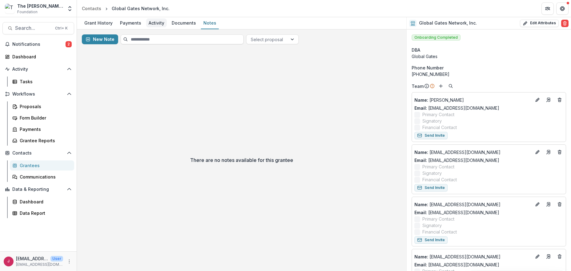
click at [153, 24] on div "Activity" at bounding box center [156, 22] width 21 height 9
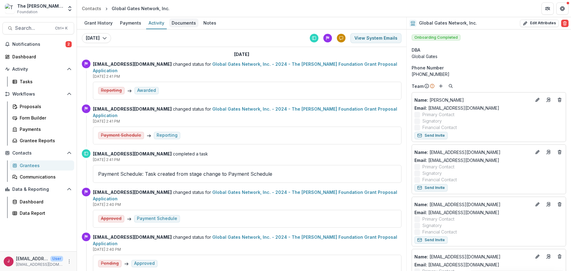
click at [173, 21] on div "Documents" at bounding box center [183, 22] width 29 height 9
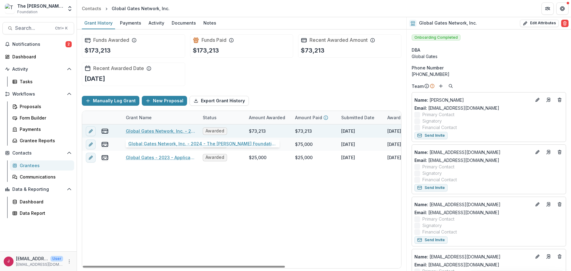
click at [181, 130] on link "Global Gates Network, Inc. - 2024 - The [PERSON_NAME] Foundation Grant Proposal…" at bounding box center [161, 131] width 70 height 6
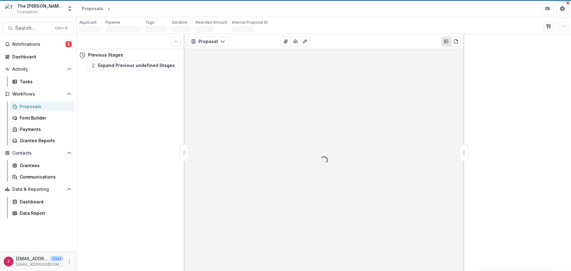
click at [181, 130] on div "Tasks 0 Show Cancelled Tasks Previous Stages Expand Previous undefined Stages" at bounding box center [131, 152] width 108 height 237
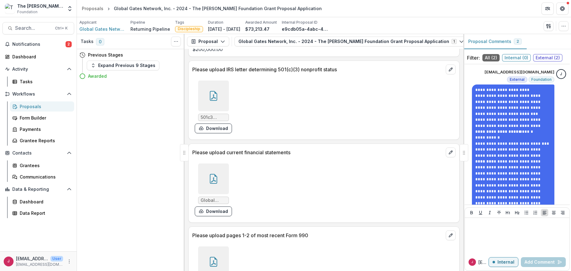
scroll to position [861, 0]
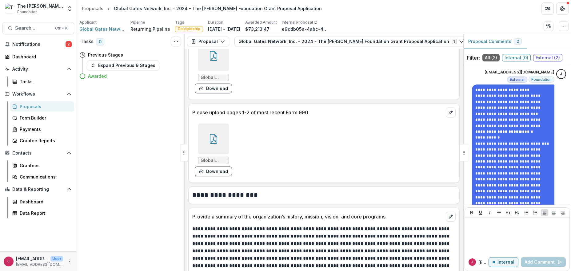
click at [207, 141] on div at bounding box center [213, 139] width 31 height 31
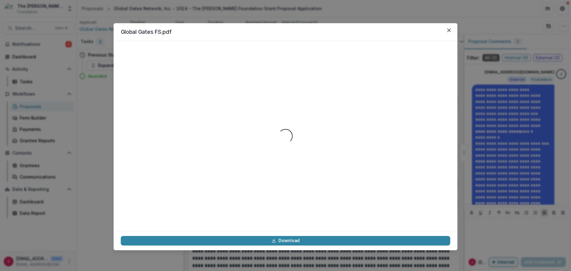
click at [207, 141] on div "Loading..." at bounding box center [285, 136] width 329 height 176
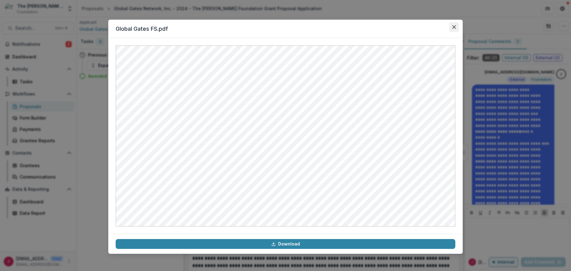
click at [455, 25] on icon "Close" at bounding box center [454, 27] width 4 height 4
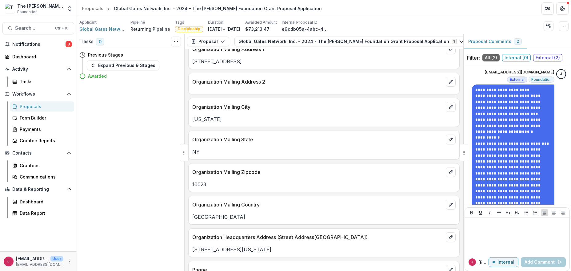
scroll to position [0, 0]
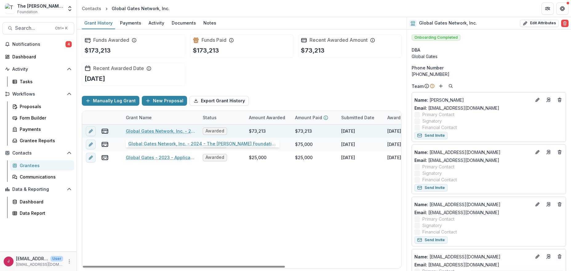
click at [176, 130] on link "Global Gates Network, Inc. - 2024 - The [PERSON_NAME] Foundation Grant Proposal…" at bounding box center [161, 131] width 70 height 6
click at [177, 130] on link "Global Gates Network, Inc. - 2024 - The [PERSON_NAME] Foundation Grant Proposal…" at bounding box center [161, 131] width 70 height 6
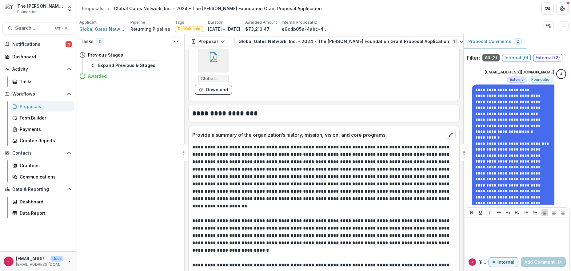
scroll to position [1271, 0]
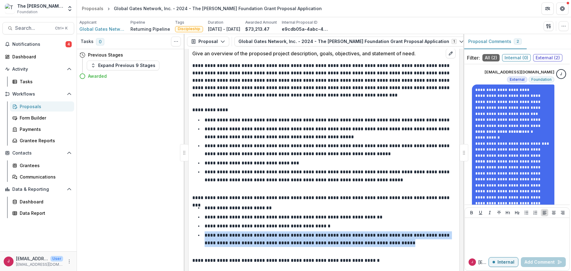
drag, startPoint x: 205, startPoint y: 236, endPoint x: 417, endPoint y: 243, distance: 212.1
click at [417, 243] on li "**********" at bounding box center [328, 240] width 256 height 16
copy p "**********"
click at [19, 45] on span "Notifications" at bounding box center [38, 44] width 53 height 5
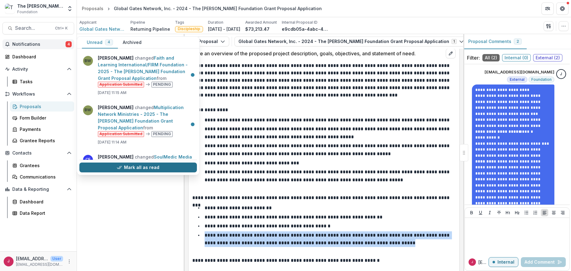
click at [133, 166] on button "Mark all as read" at bounding box center [138, 168] width 118 height 10
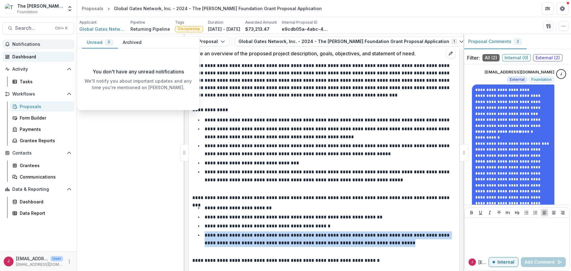
click at [25, 57] on div "Dashboard" at bounding box center [40, 57] width 57 height 6
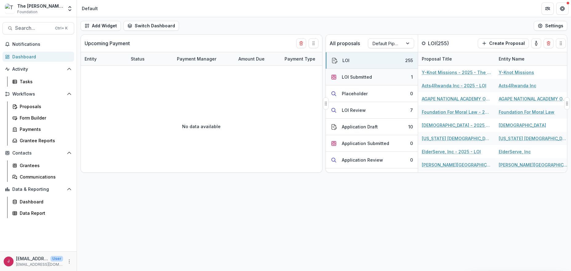
click at [368, 78] on div "LOI Submitted" at bounding box center [357, 77] width 30 height 6
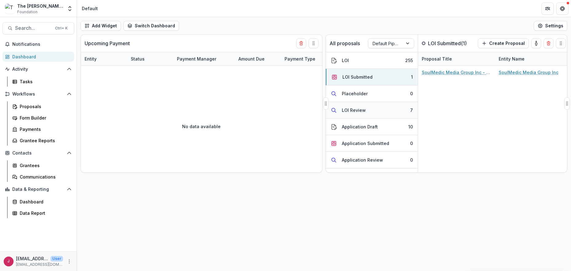
click at [365, 111] on button "LOI Review 7" at bounding box center [372, 110] width 92 height 17
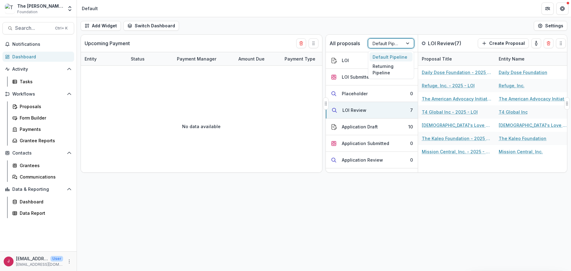
click at [408, 44] on div at bounding box center [408, 43] width 11 height 9
click at [390, 69] on div "Returning Pipeline" at bounding box center [390, 70] width 43 height 16
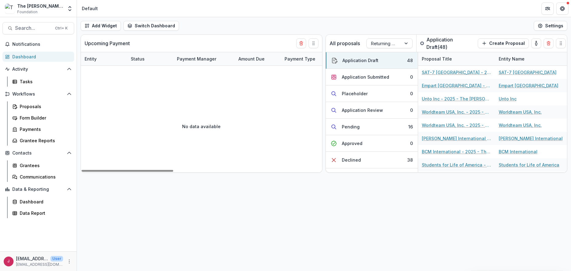
click at [367, 233] on div "Add Widget Switch Dashboard Default New Dashboard Settings Upcoming Payment Ent…" at bounding box center [324, 144] width 494 height 254
